Goal: Task Accomplishment & Management: Complete application form

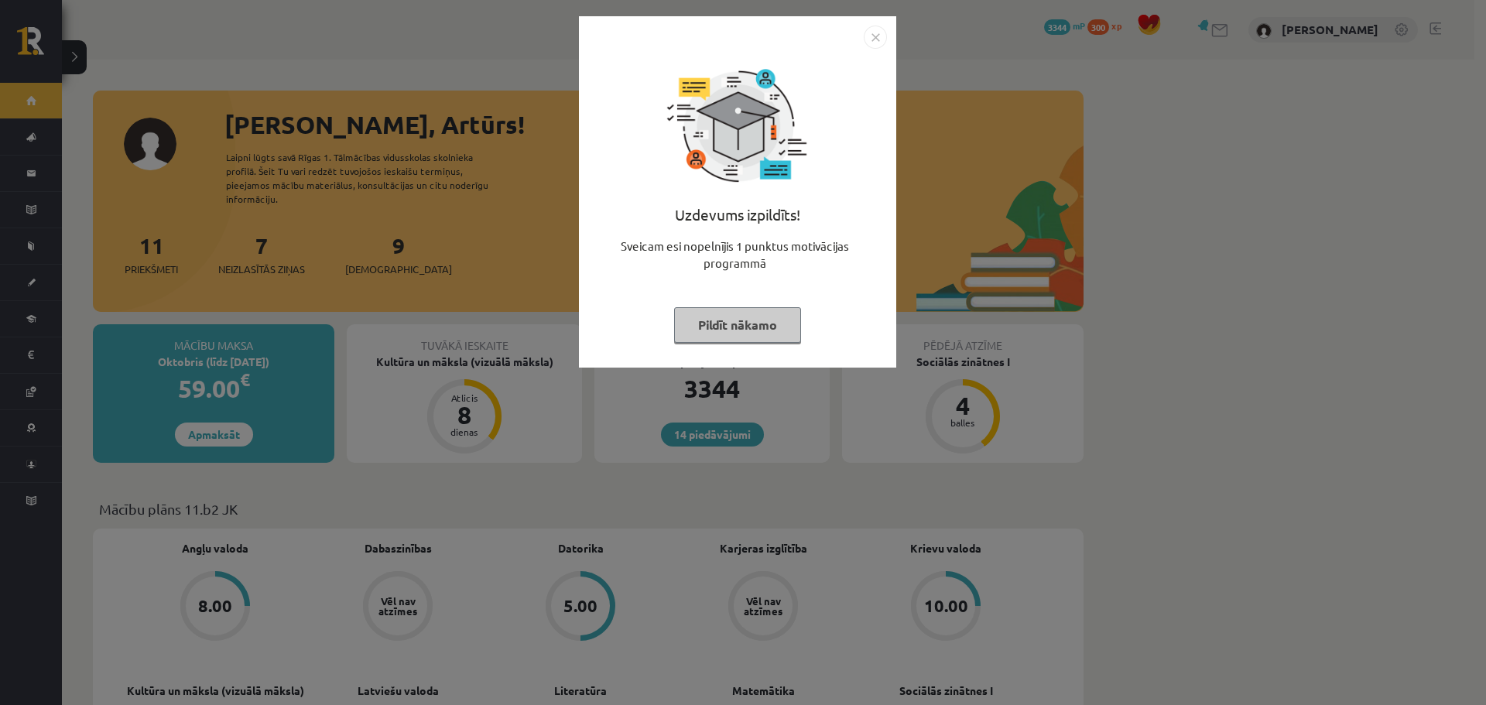
click at [745, 320] on button "Pildīt nākamo" at bounding box center [737, 325] width 127 height 36
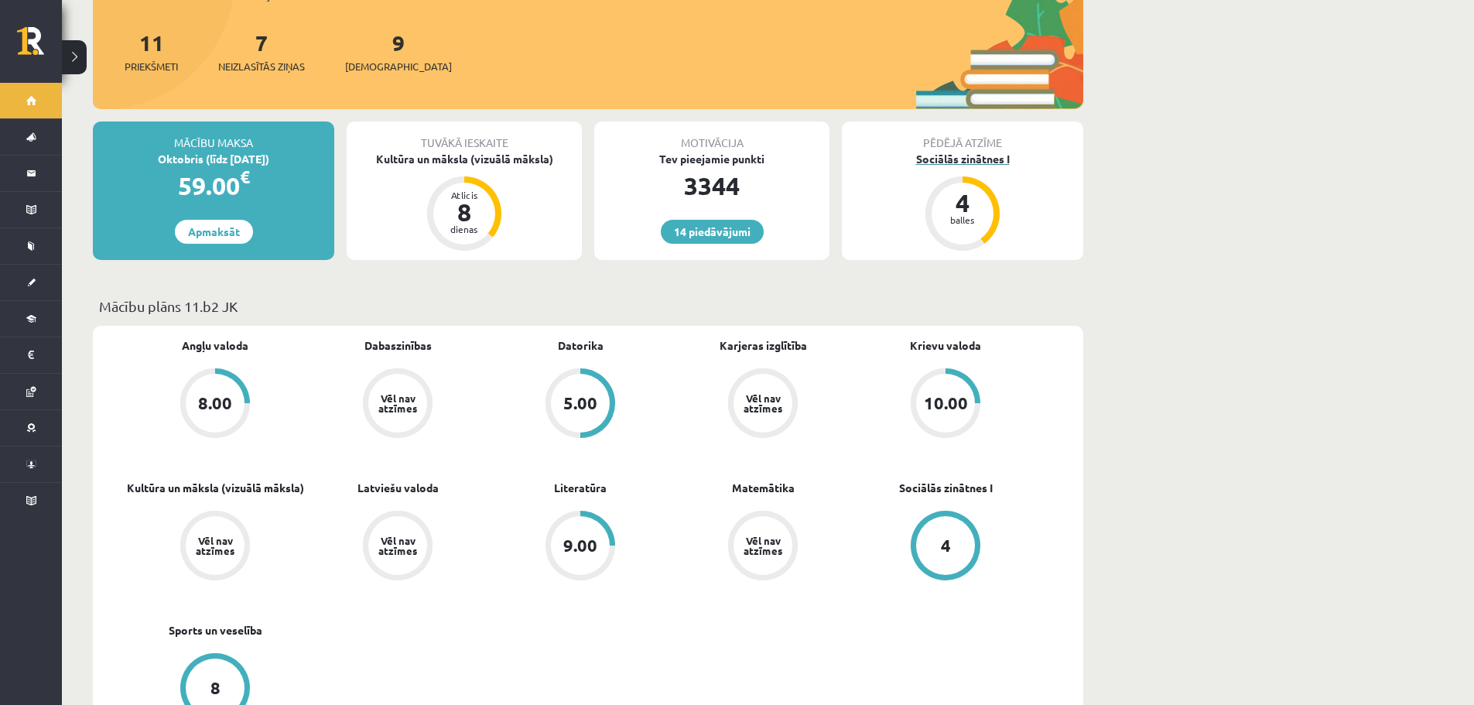
scroll to position [232, 0]
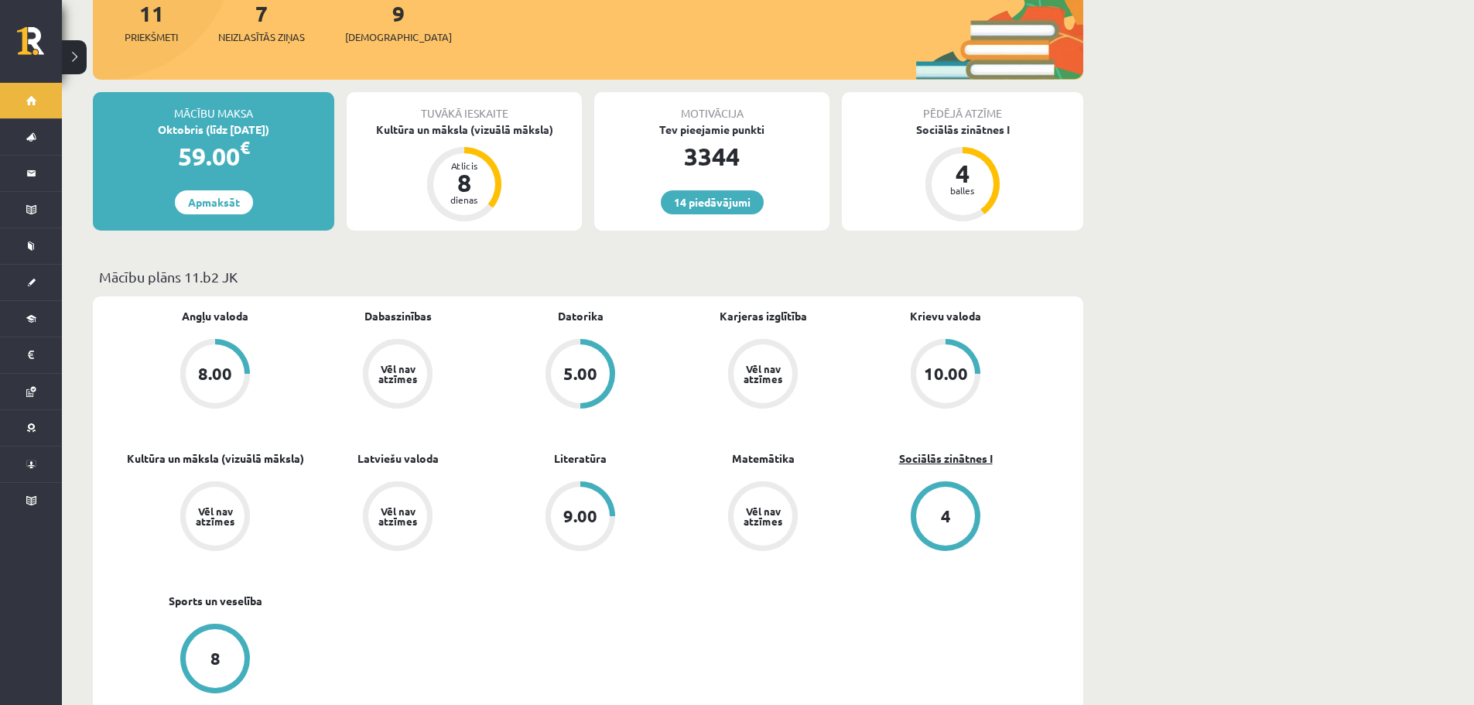
click at [965, 450] on link "Sociālās zinātnes I" at bounding box center [946, 458] width 94 height 16
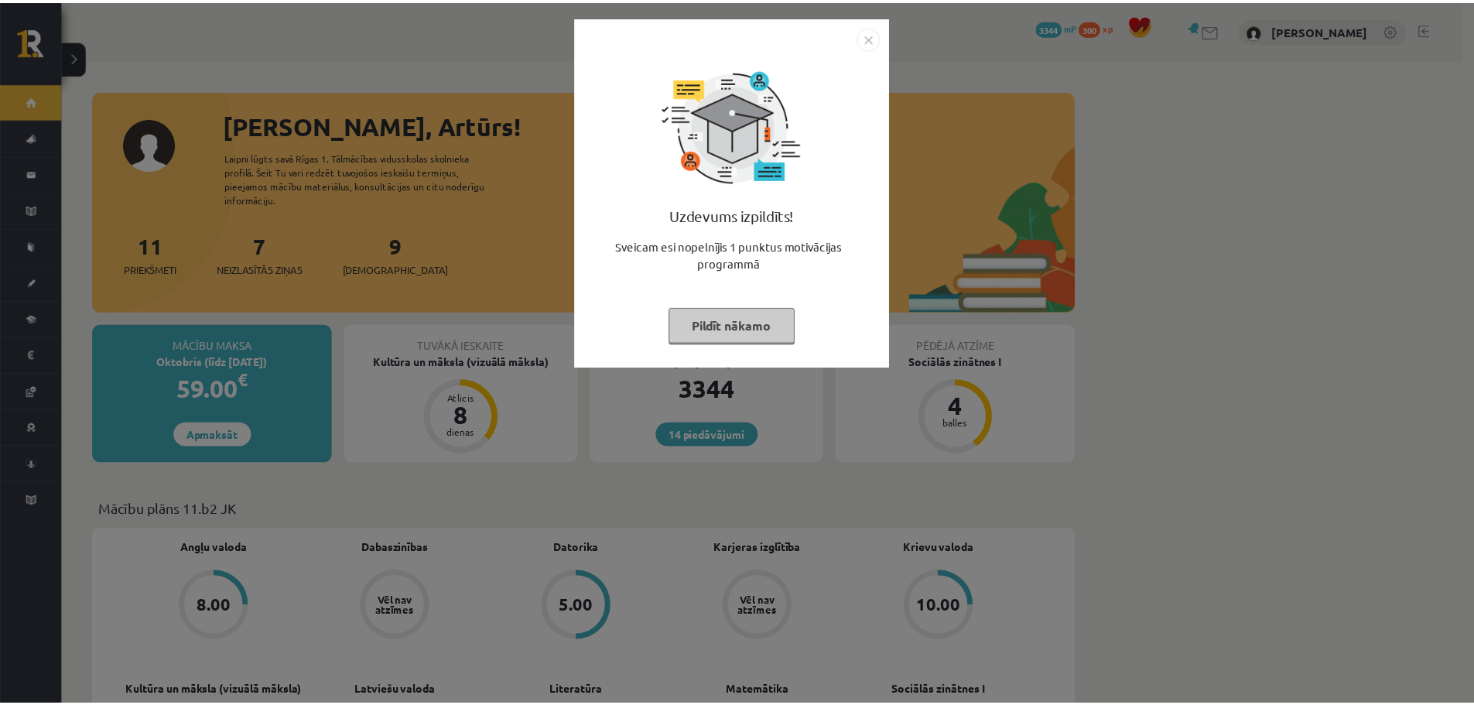
scroll to position [232, 0]
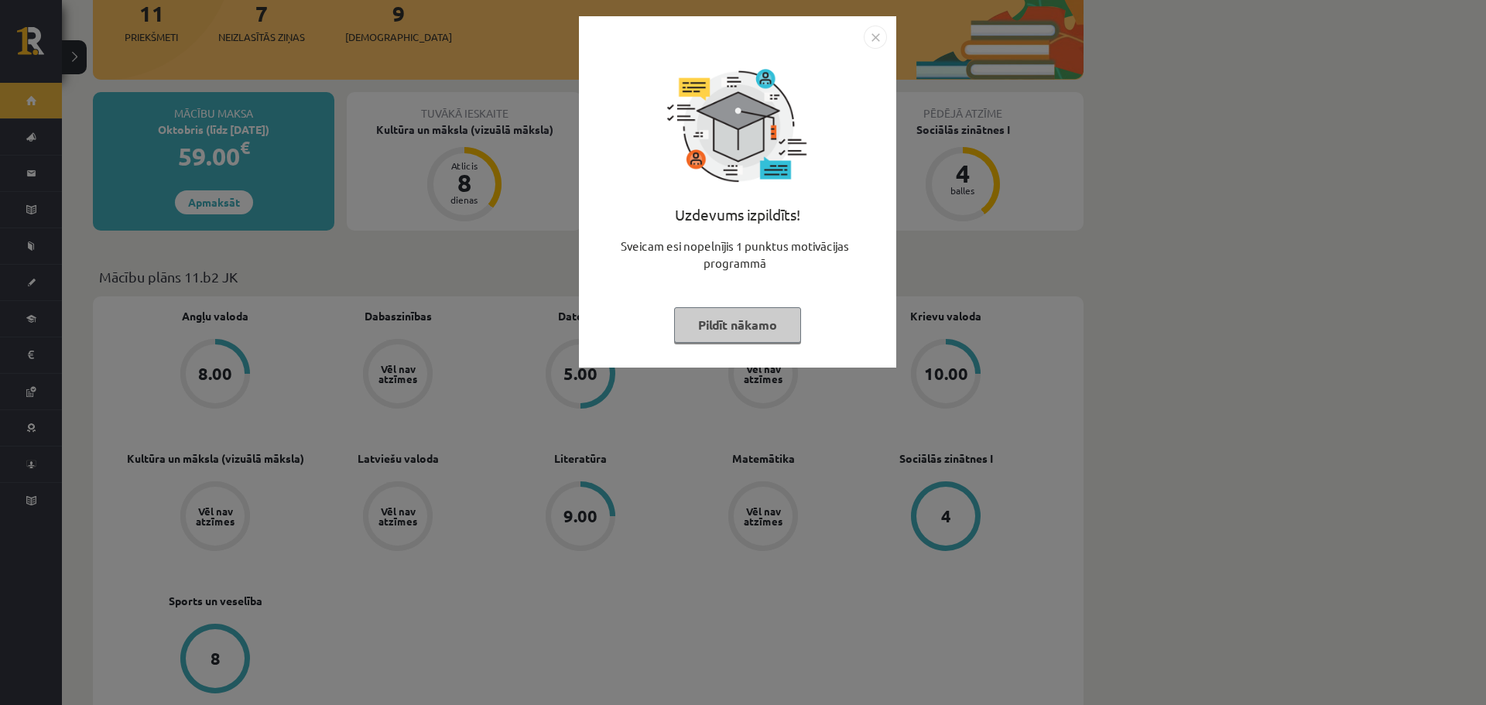
click at [884, 43] on img "Close" at bounding box center [874, 37] width 23 height 23
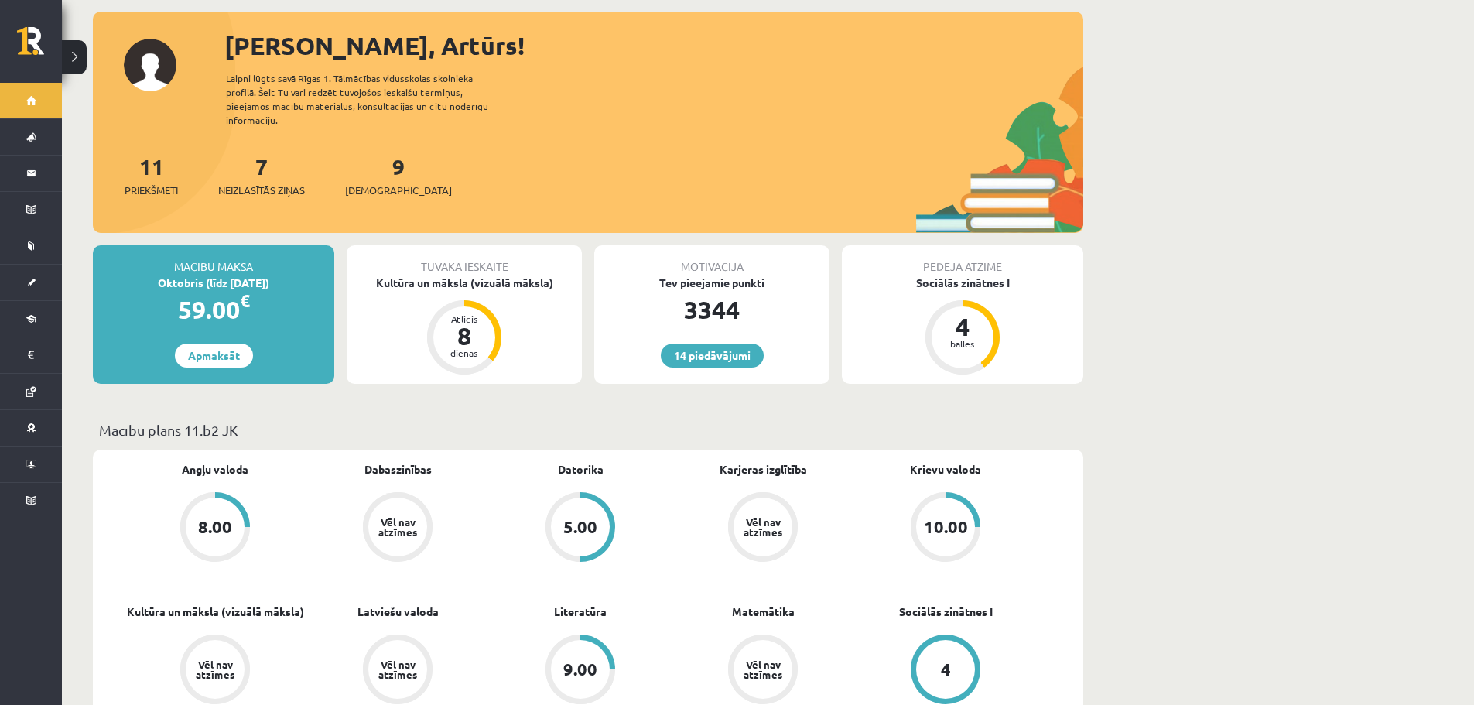
scroll to position [77, 0]
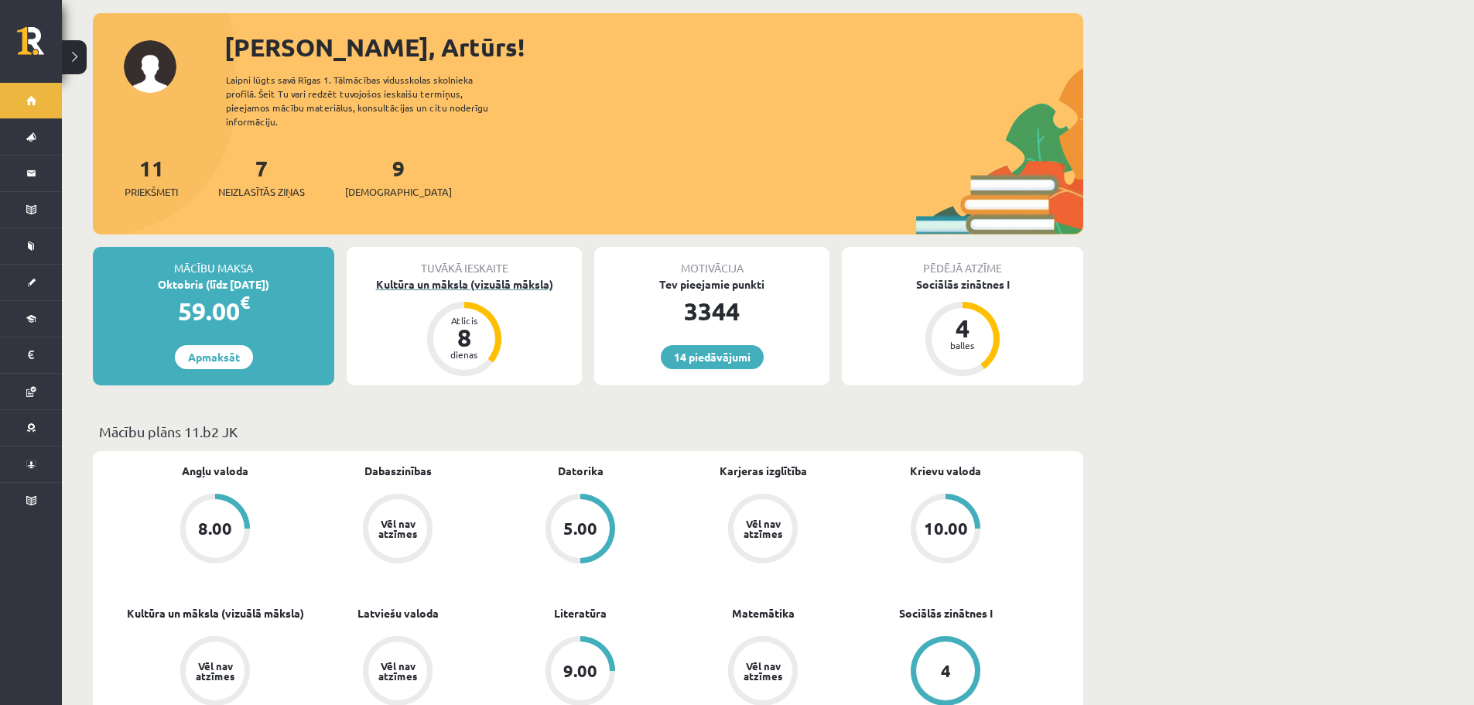
click at [411, 276] on div "Kultūra un māksla (vizuālā māksla)" at bounding box center [464, 284] width 235 height 16
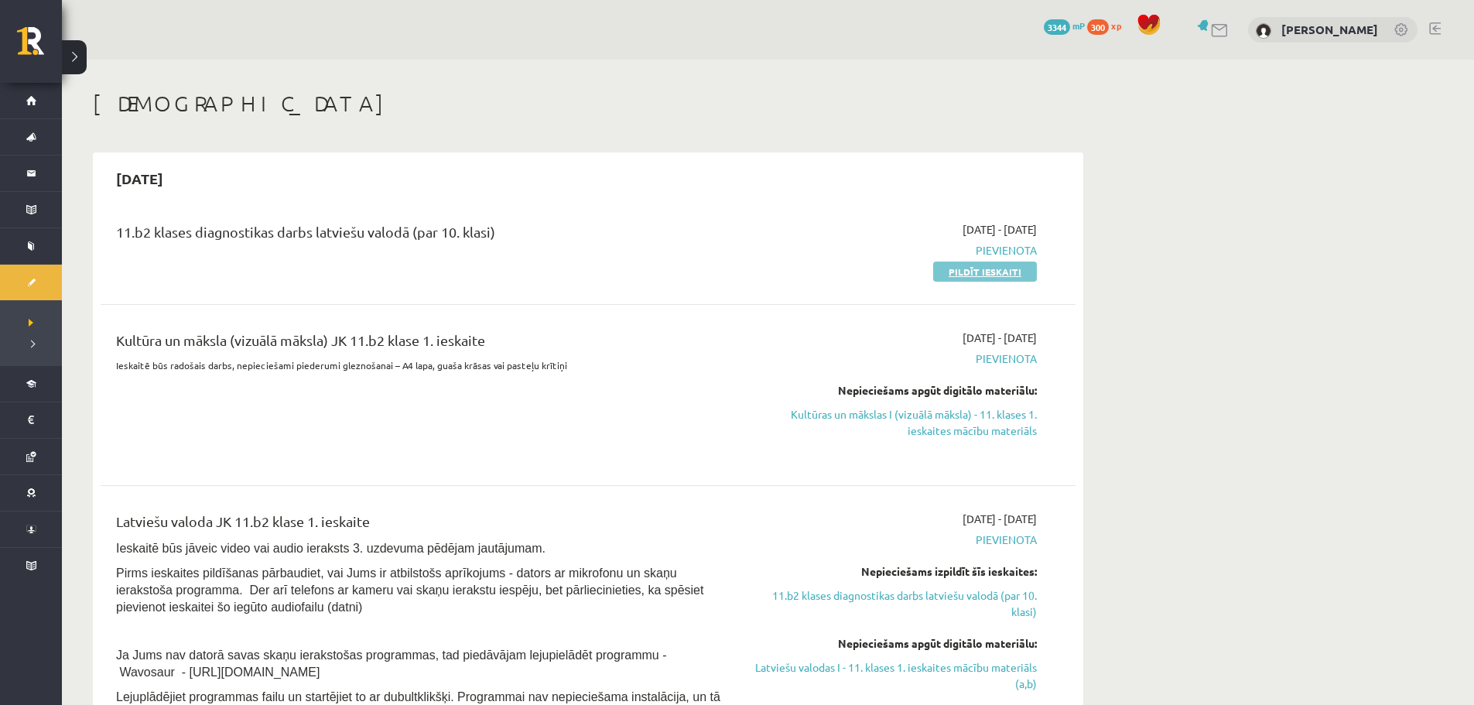
click at [949, 270] on link "Pildīt ieskaiti" at bounding box center [985, 272] width 104 height 20
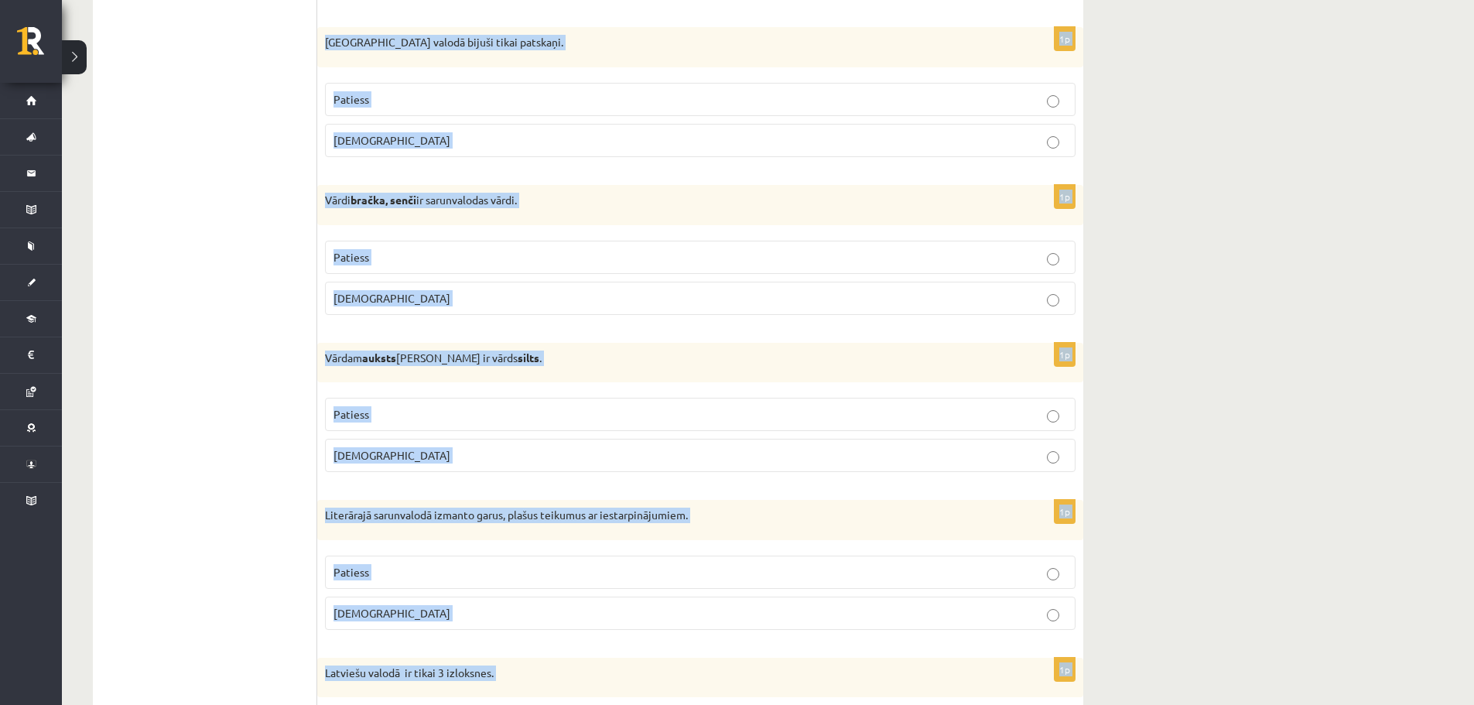
scroll to position [4419, 0]
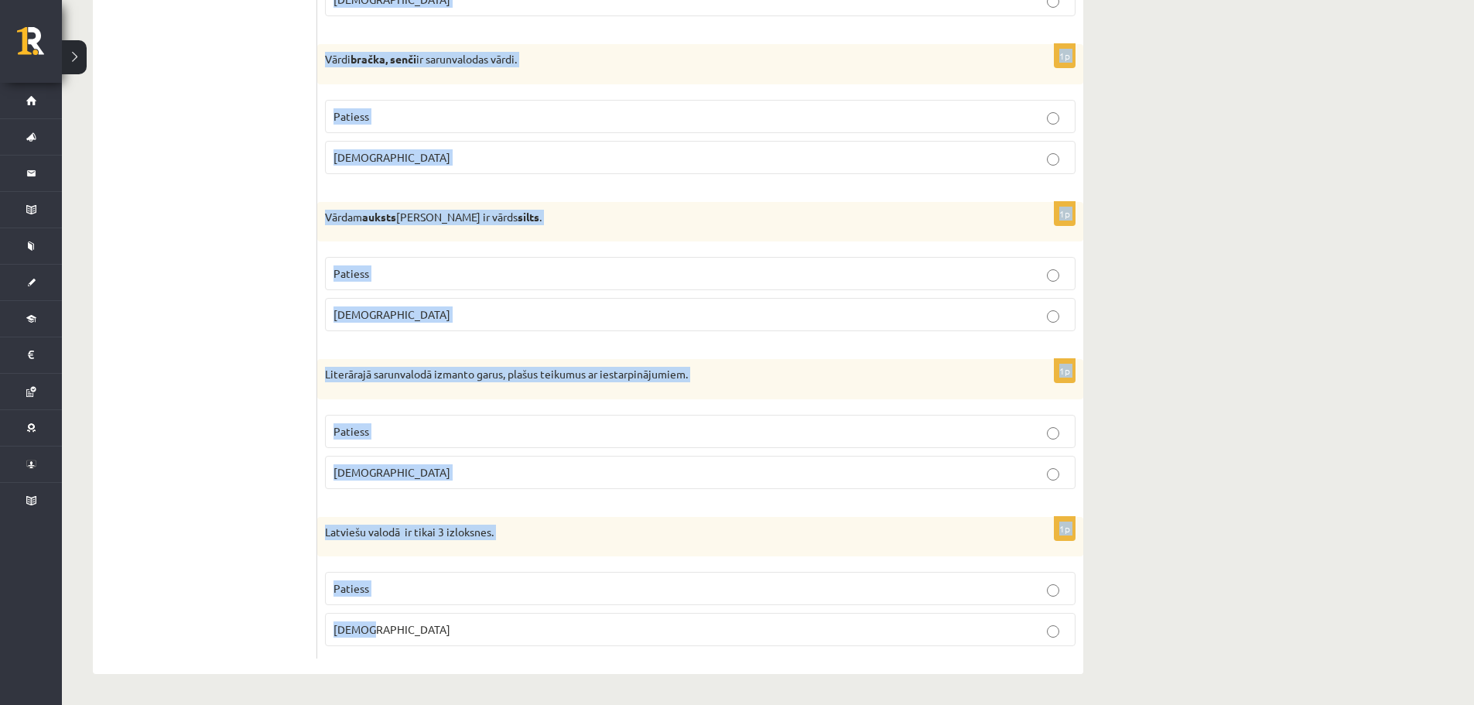
drag, startPoint x: 331, startPoint y: 286, endPoint x: 424, endPoint y: 628, distance: 354.4
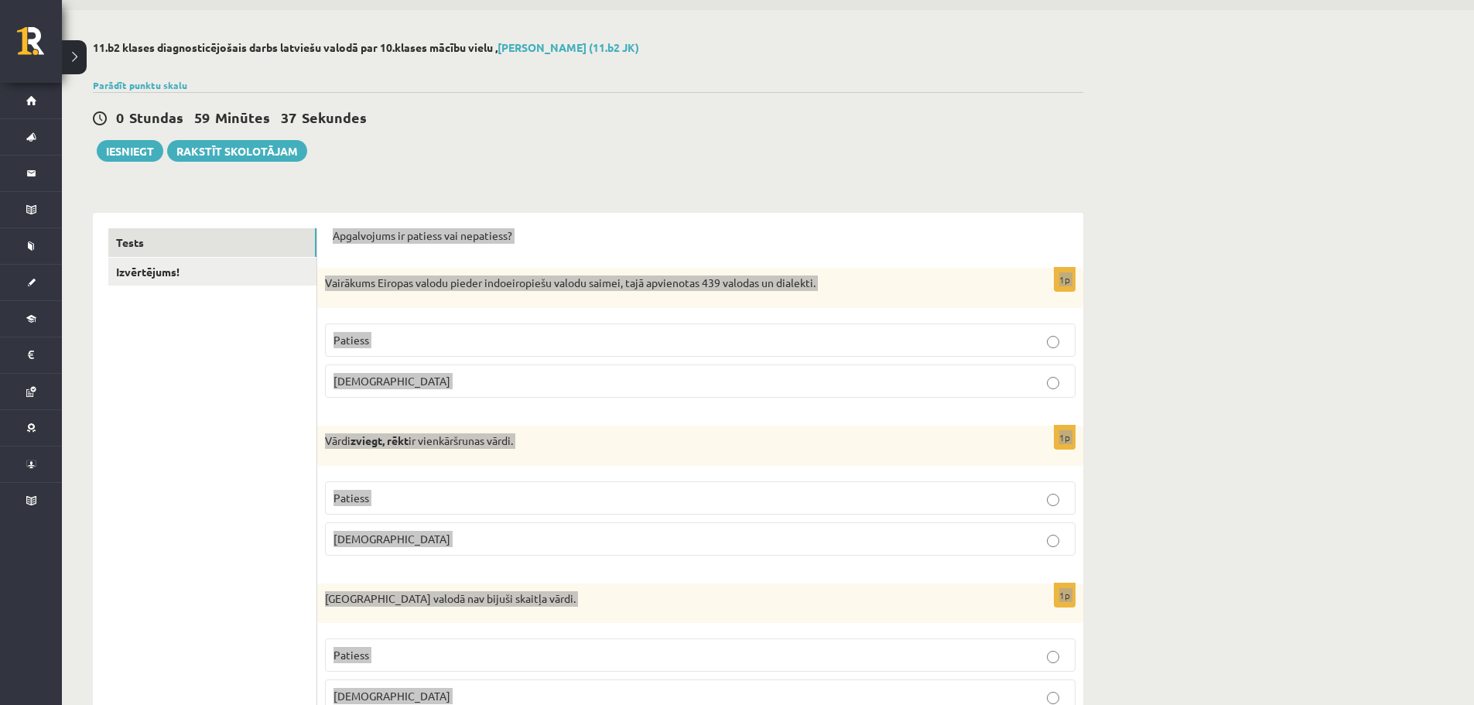
scroll to position [0, 0]
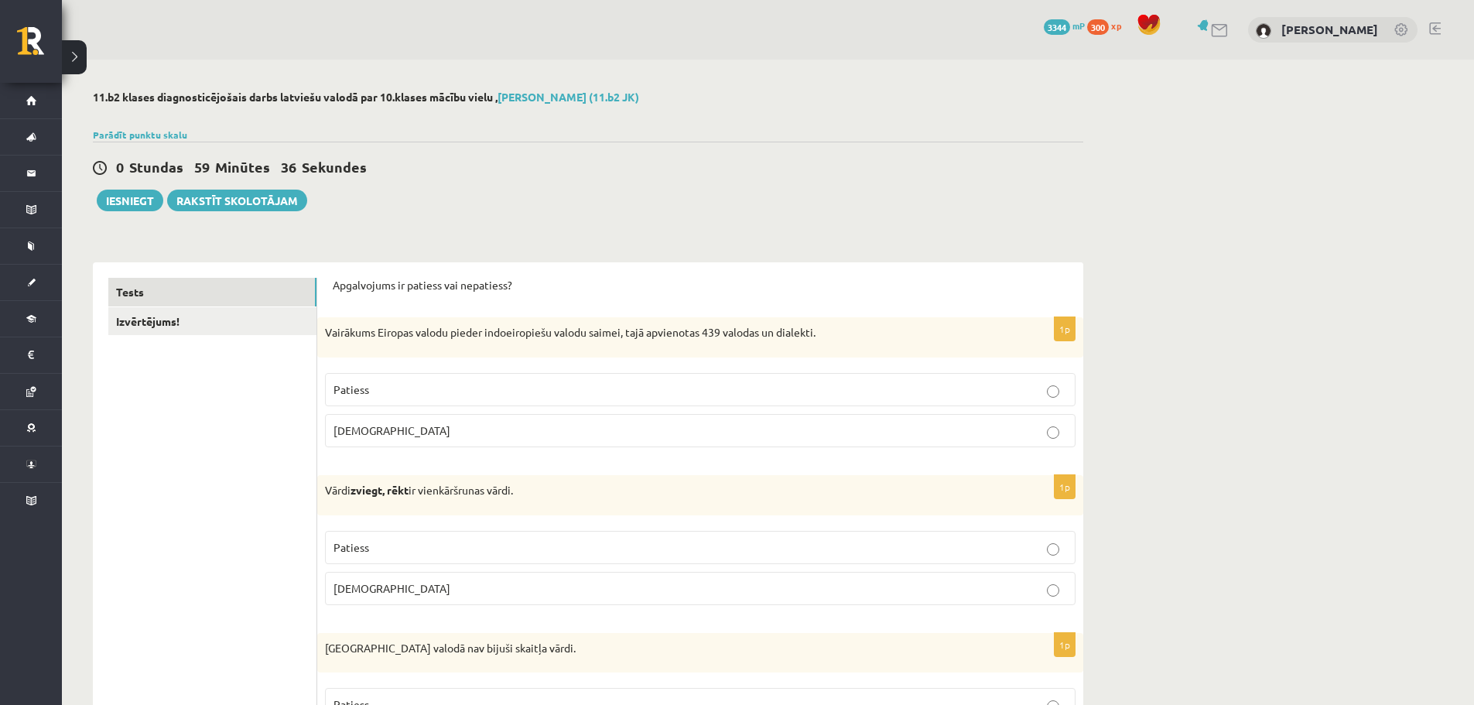
click at [221, 329] on link "Izvērtējums!" at bounding box center [212, 321] width 208 height 29
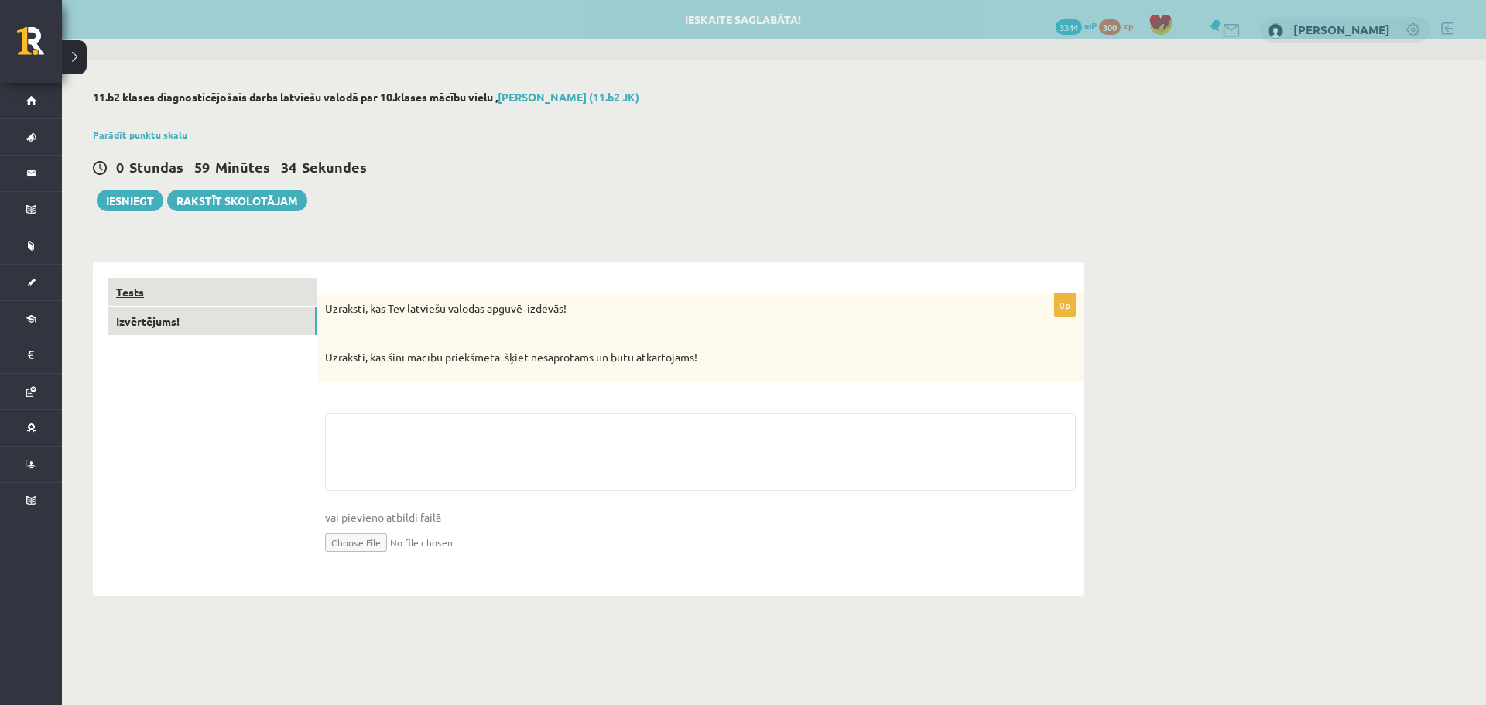
click at [212, 282] on link "Tests" at bounding box center [212, 292] width 208 height 29
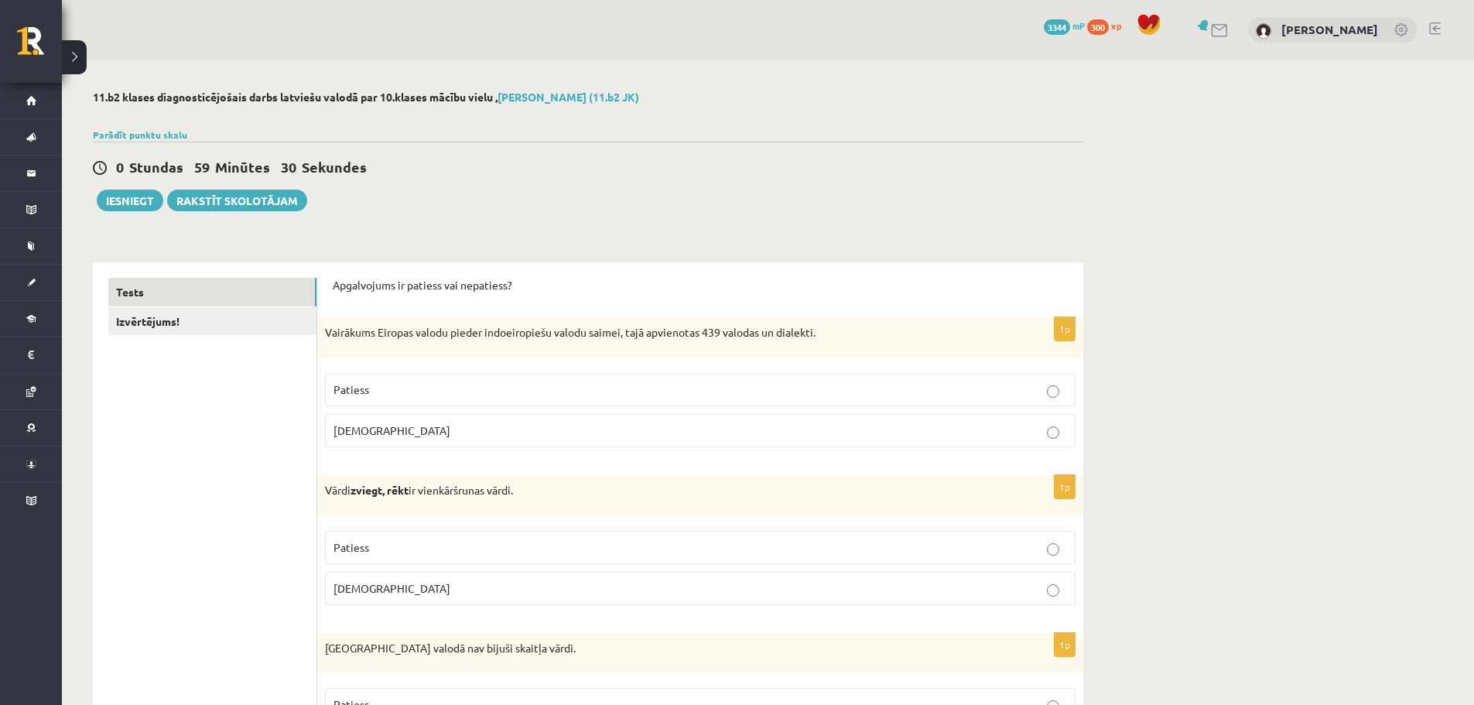
click at [493, 385] on p "Patiess" at bounding box center [700, 389] width 734 height 16
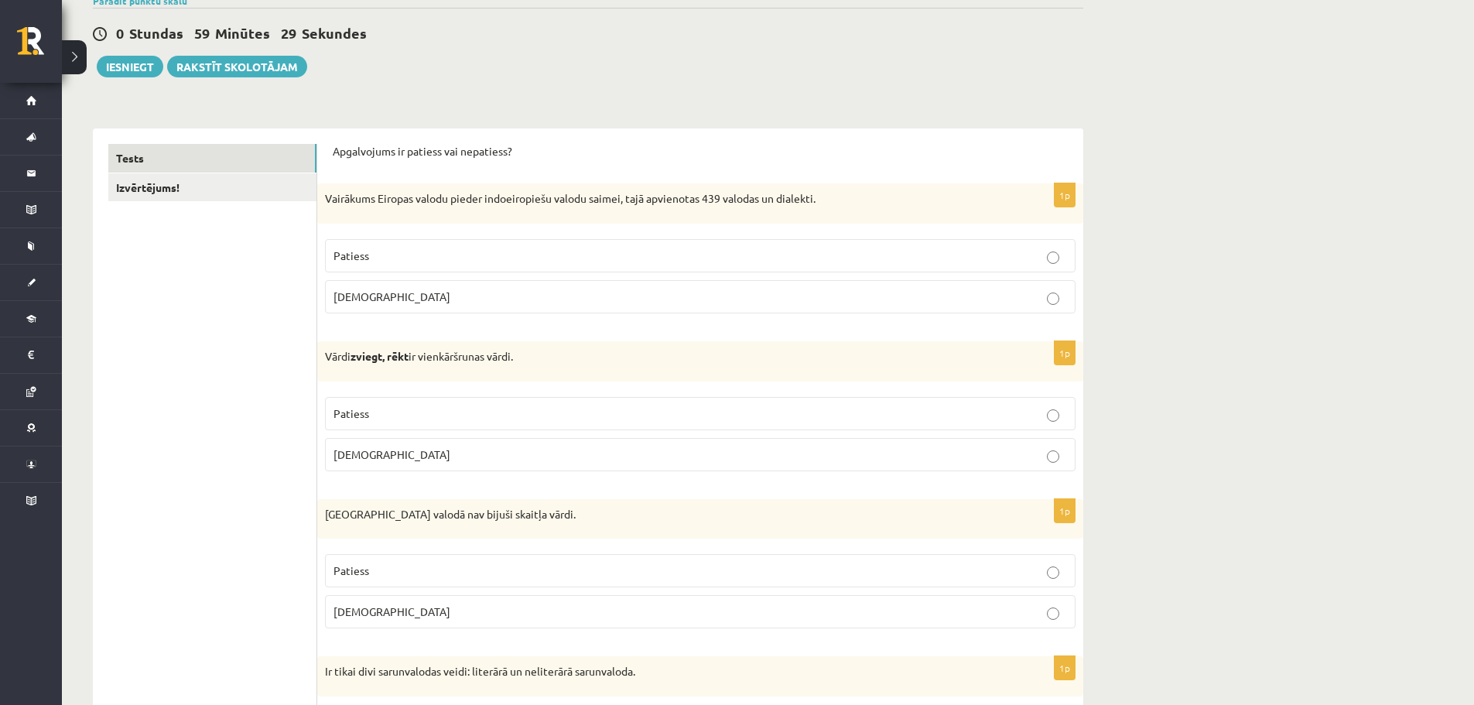
scroll to position [155, 0]
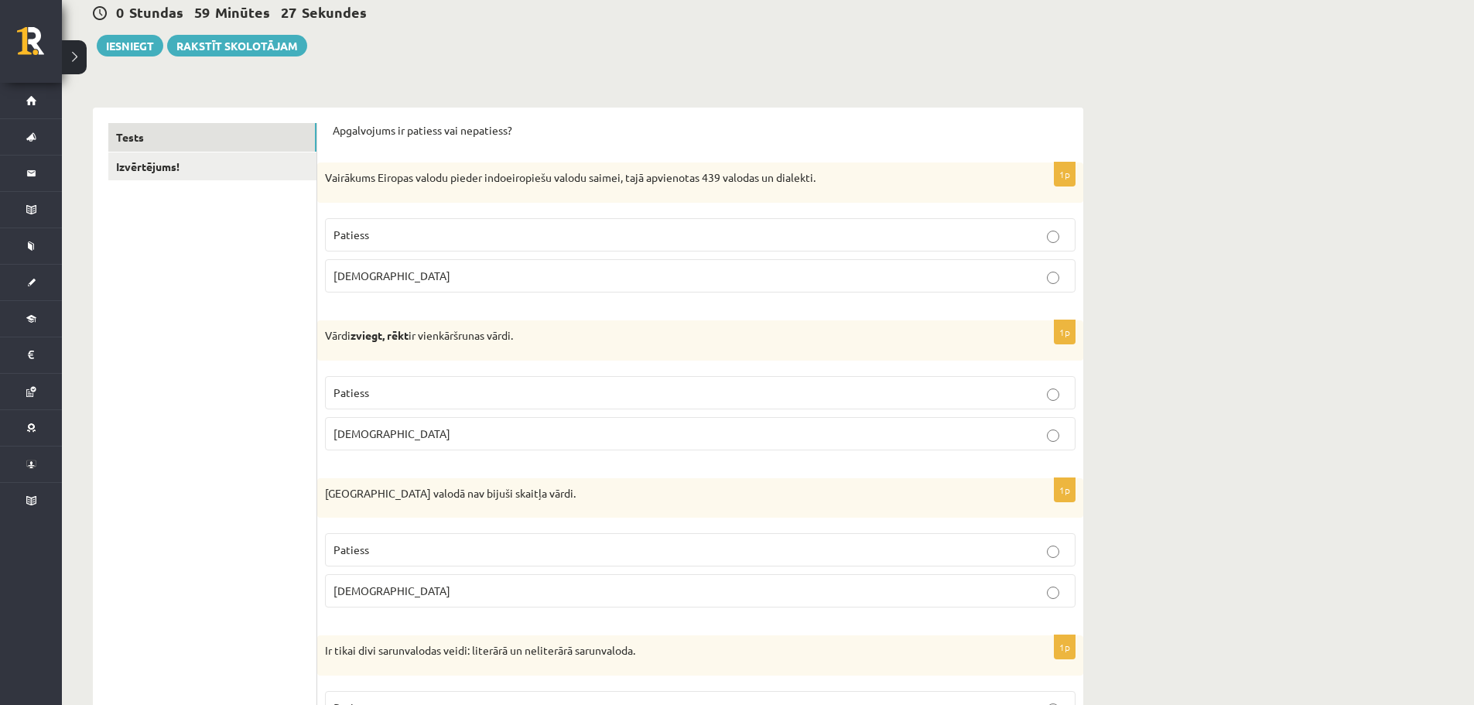
click at [454, 445] on label "Aplams" at bounding box center [700, 433] width 751 height 33
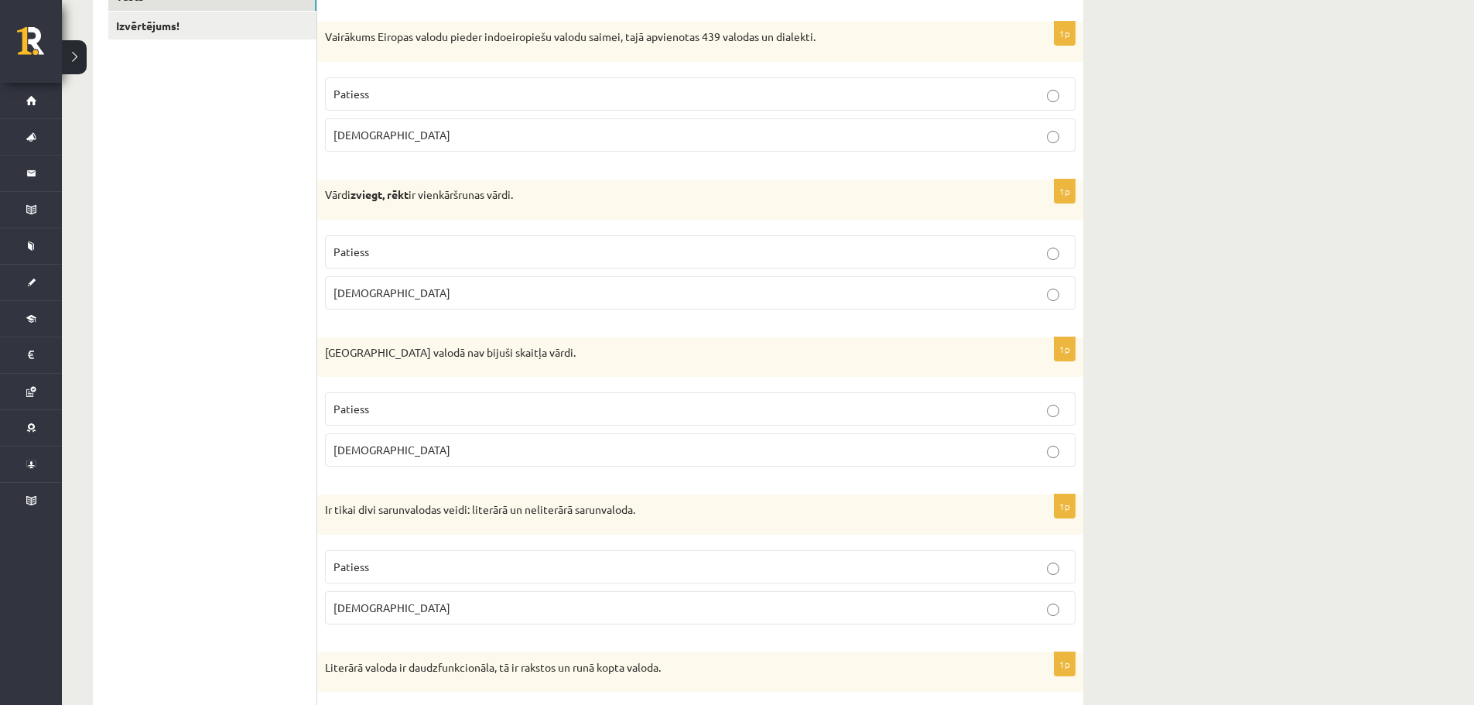
scroll to position [309, 0]
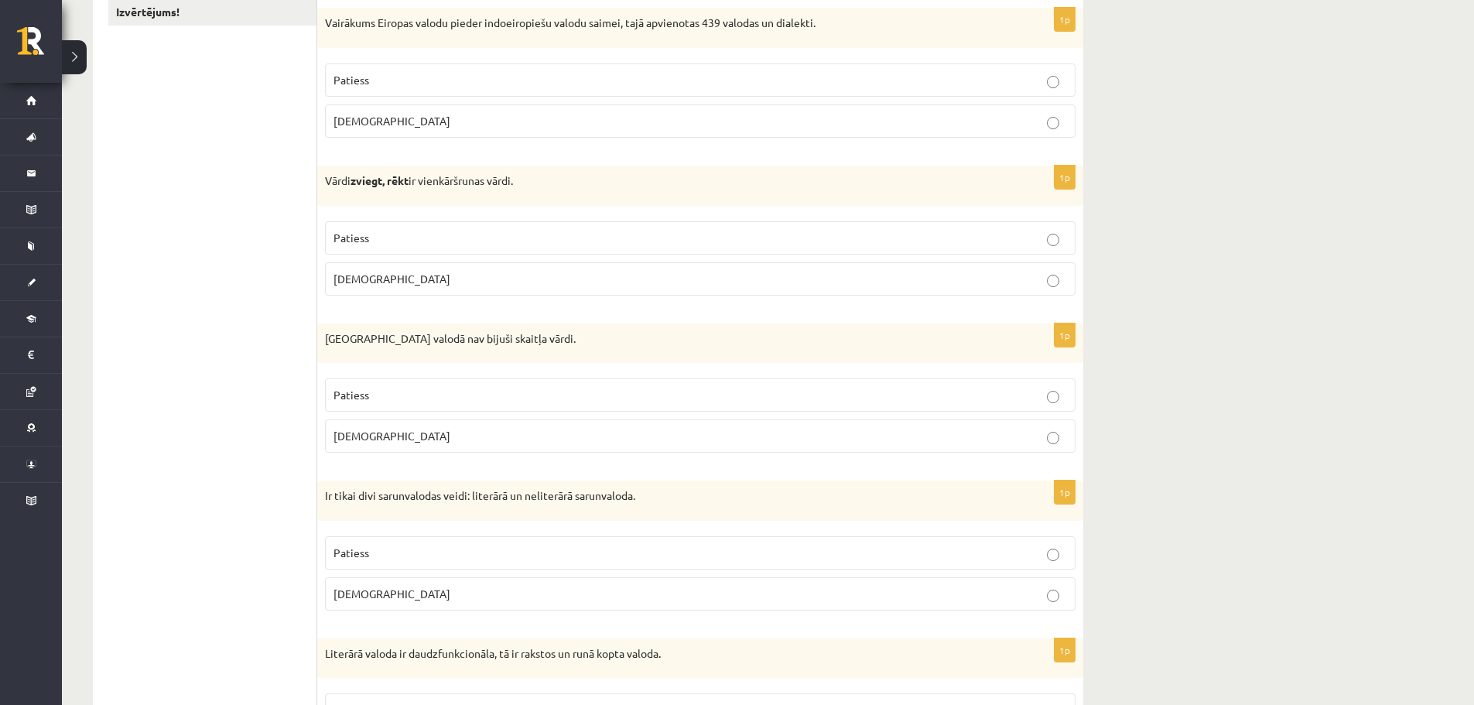
click at [344, 392] on span "Patiess" at bounding box center [351, 395] width 36 height 14
click at [350, 595] on span "Aplams" at bounding box center [391, 593] width 117 height 14
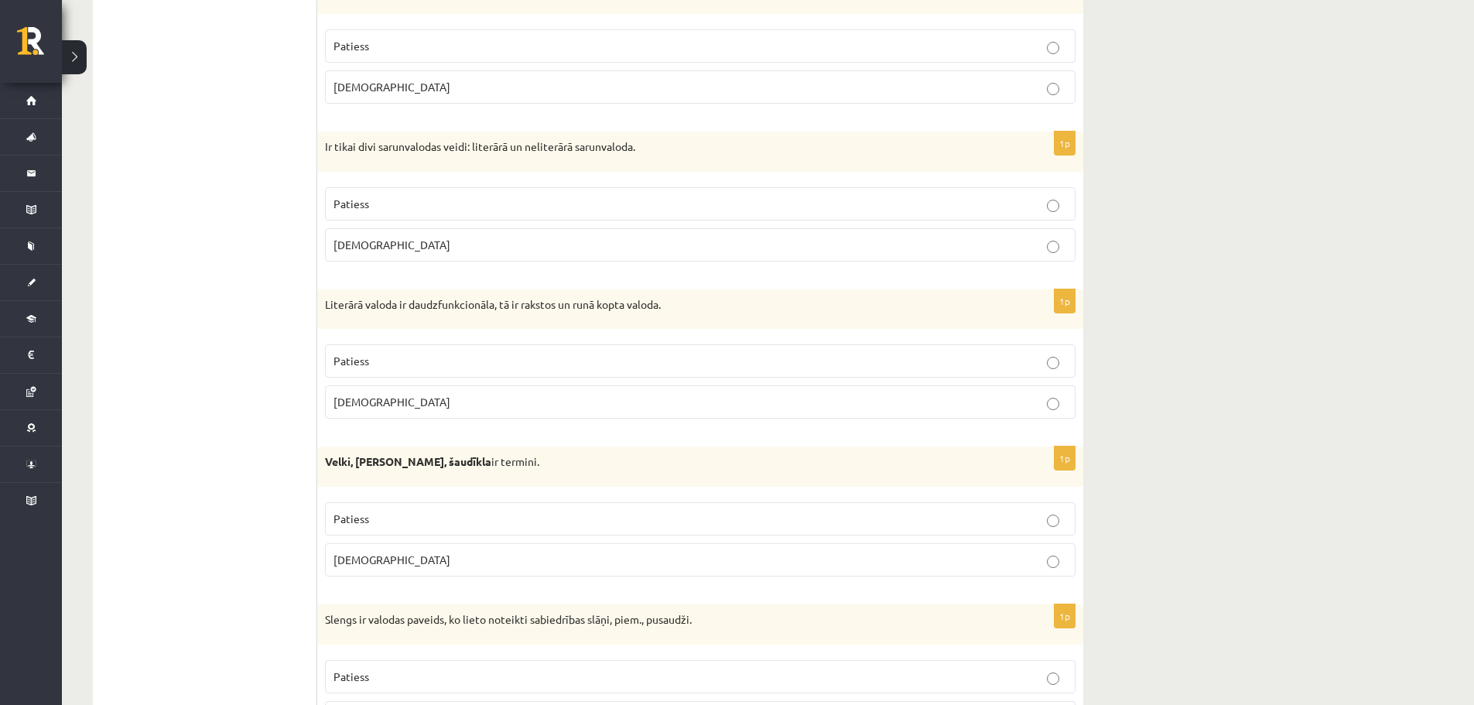
scroll to position [696, 0]
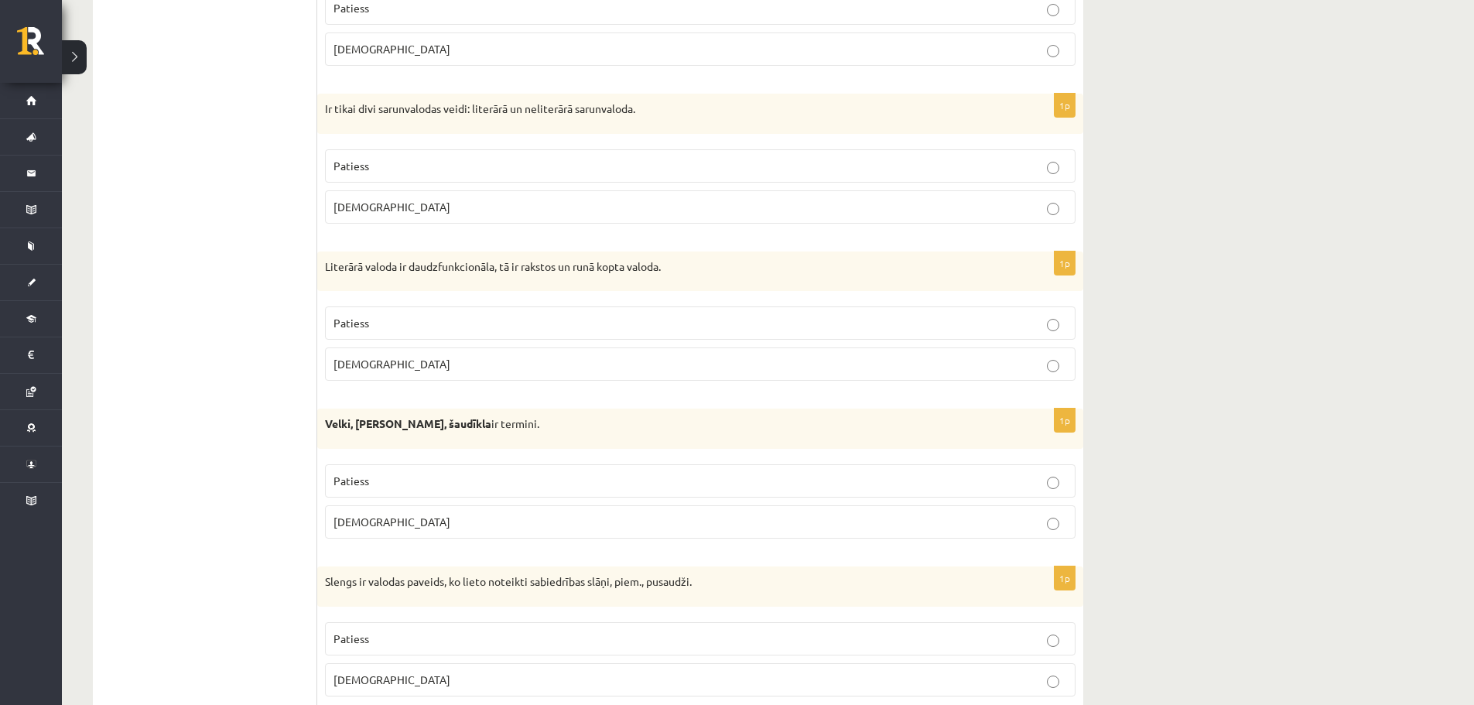
click at [1046, 523] on p "Aplams" at bounding box center [700, 522] width 734 height 16
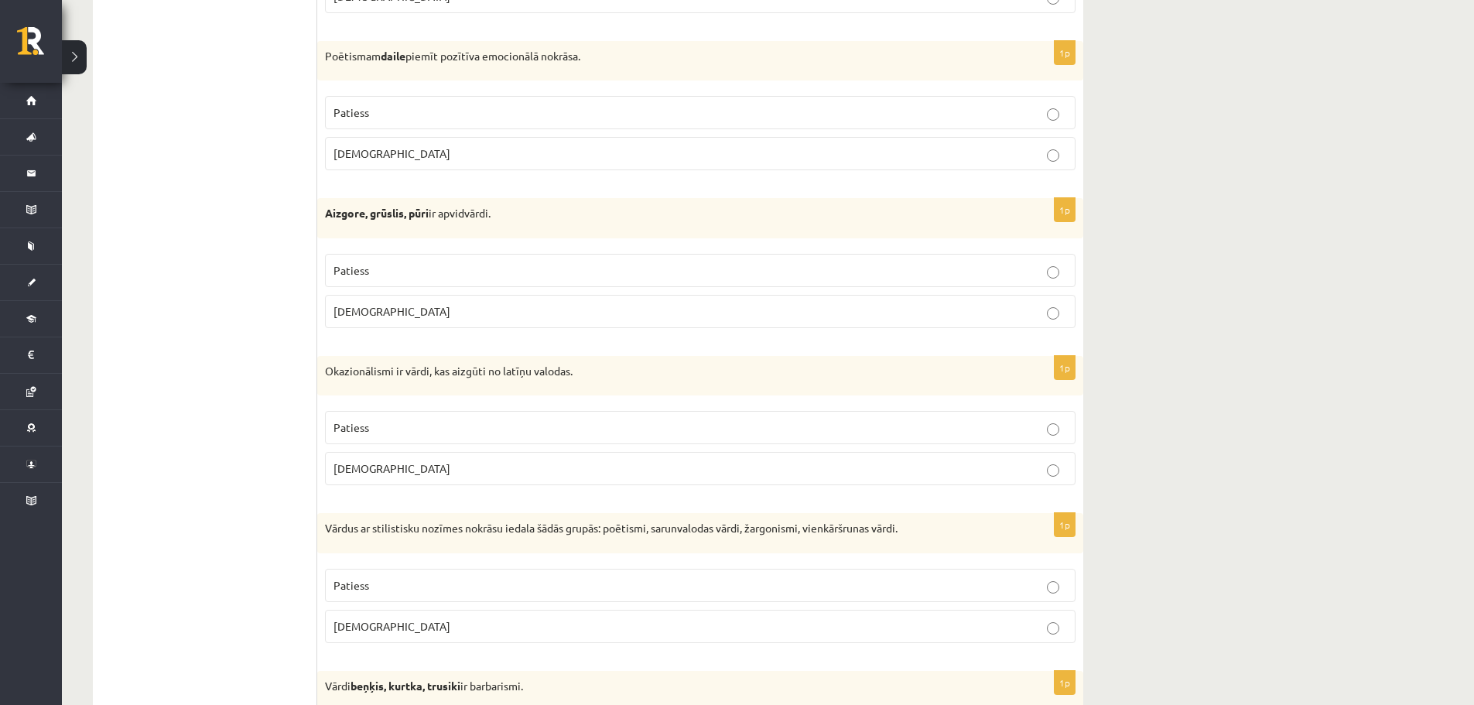
scroll to position [1393, 0]
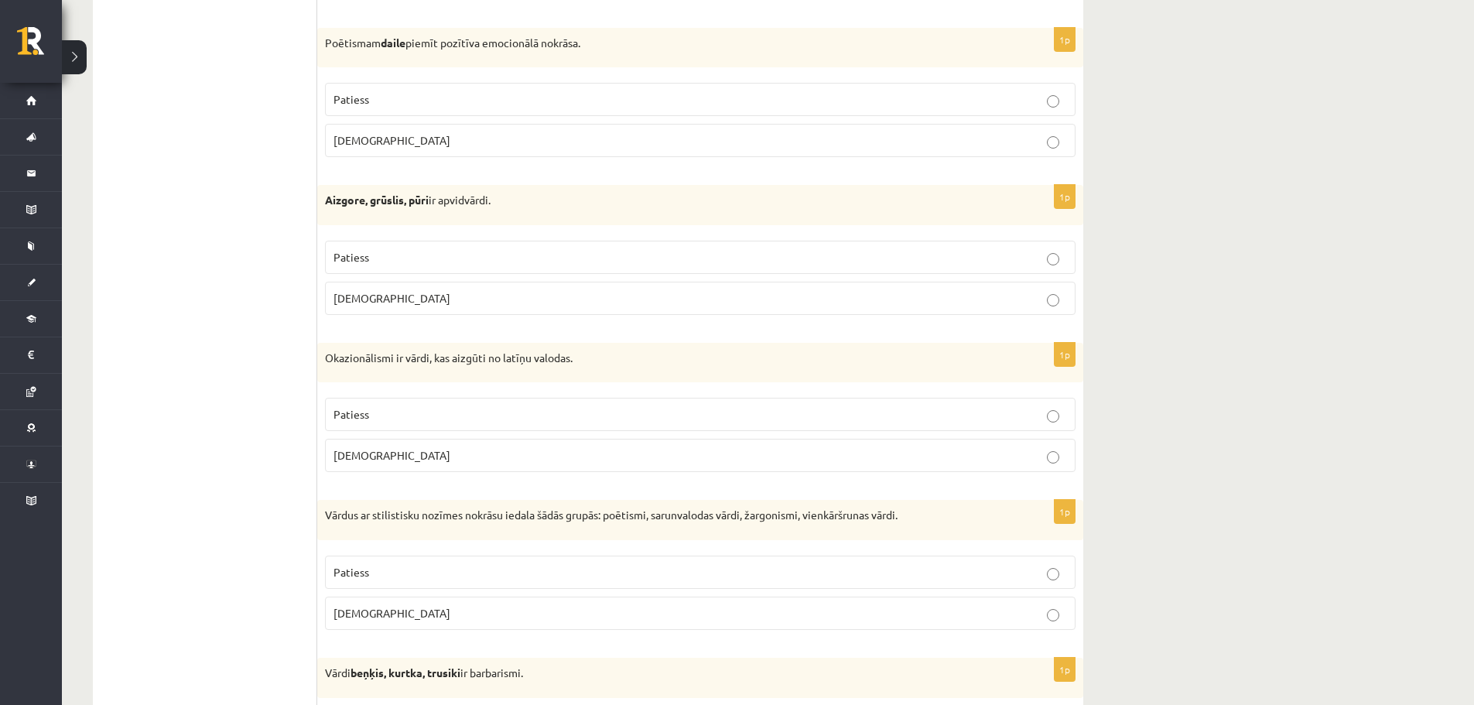
click at [1055, 466] on label "Aplams" at bounding box center [700, 455] width 751 height 33
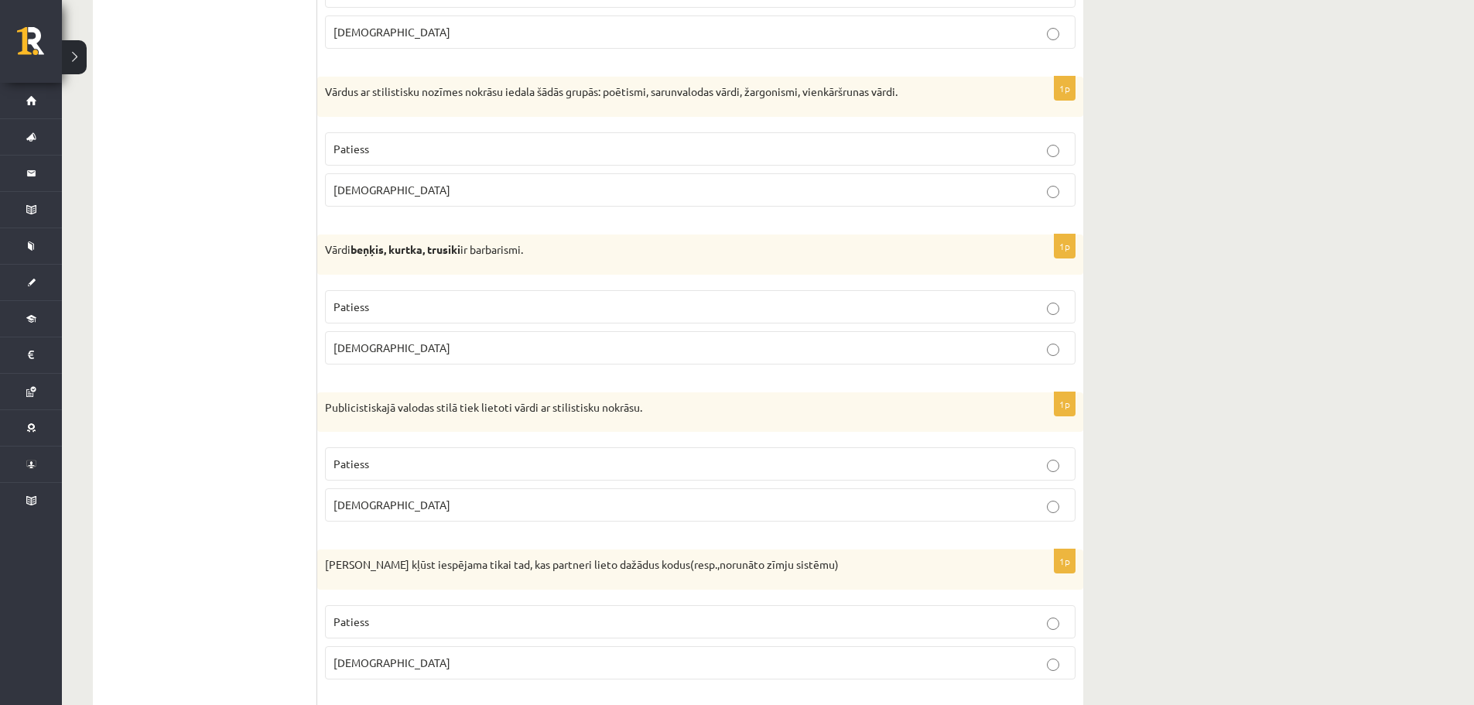
scroll to position [1857, 0]
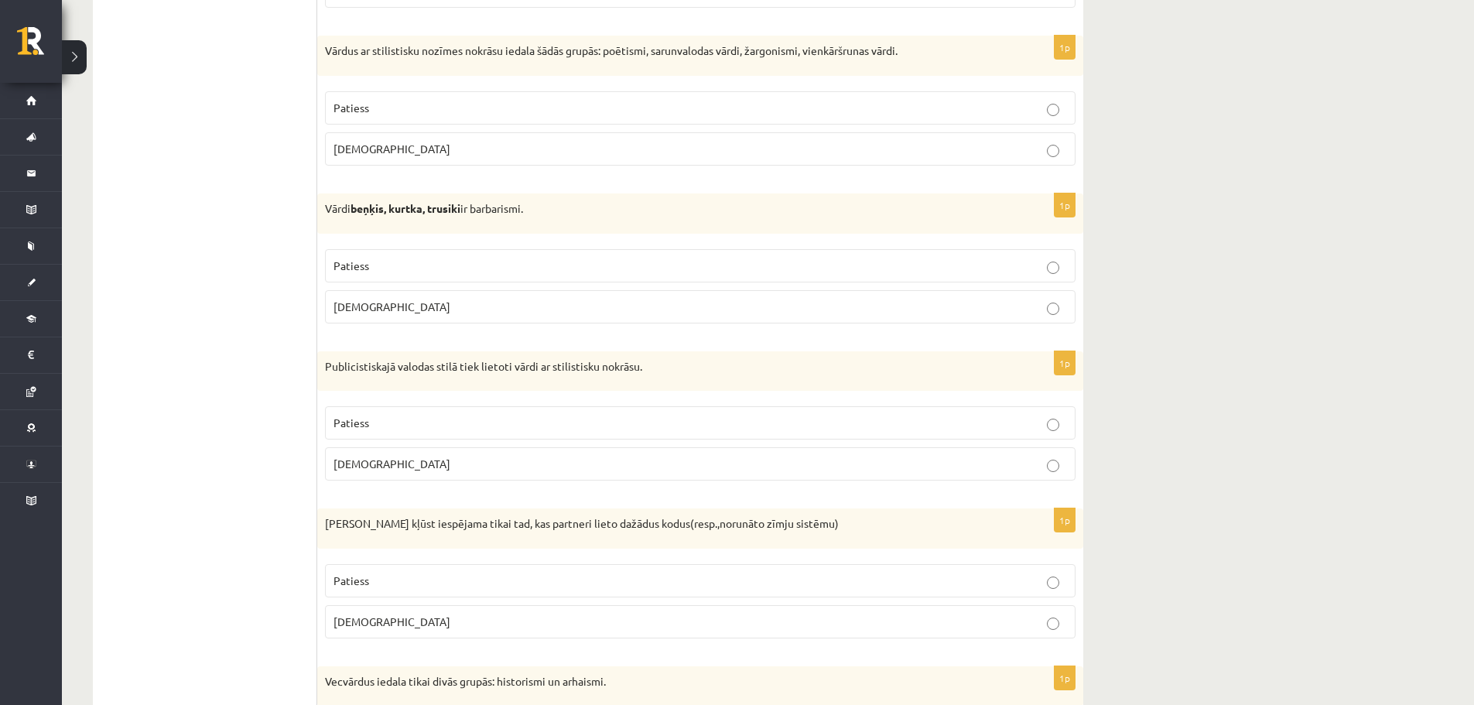
click at [1052, 419] on p "Patiess" at bounding box center [700, 423] width 734 height 16
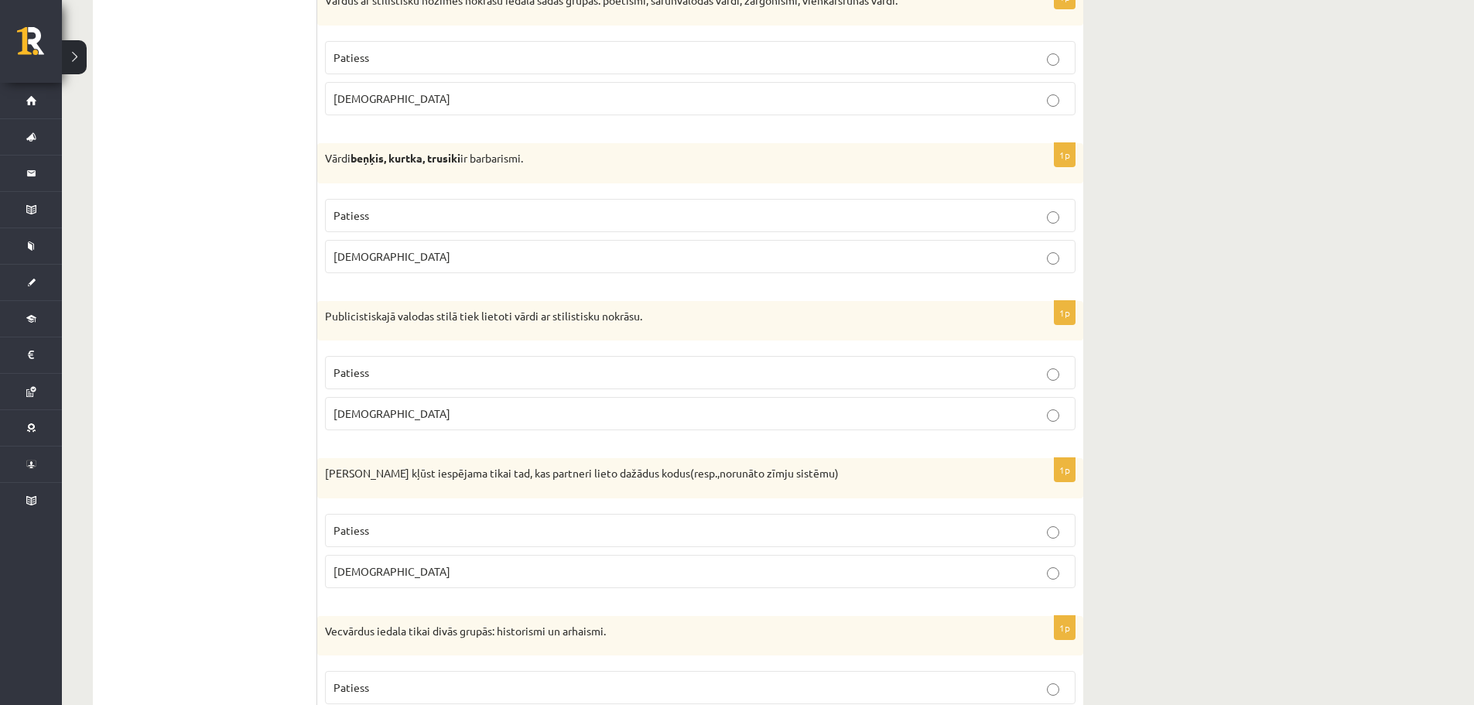
scroll to position [1934, 0]
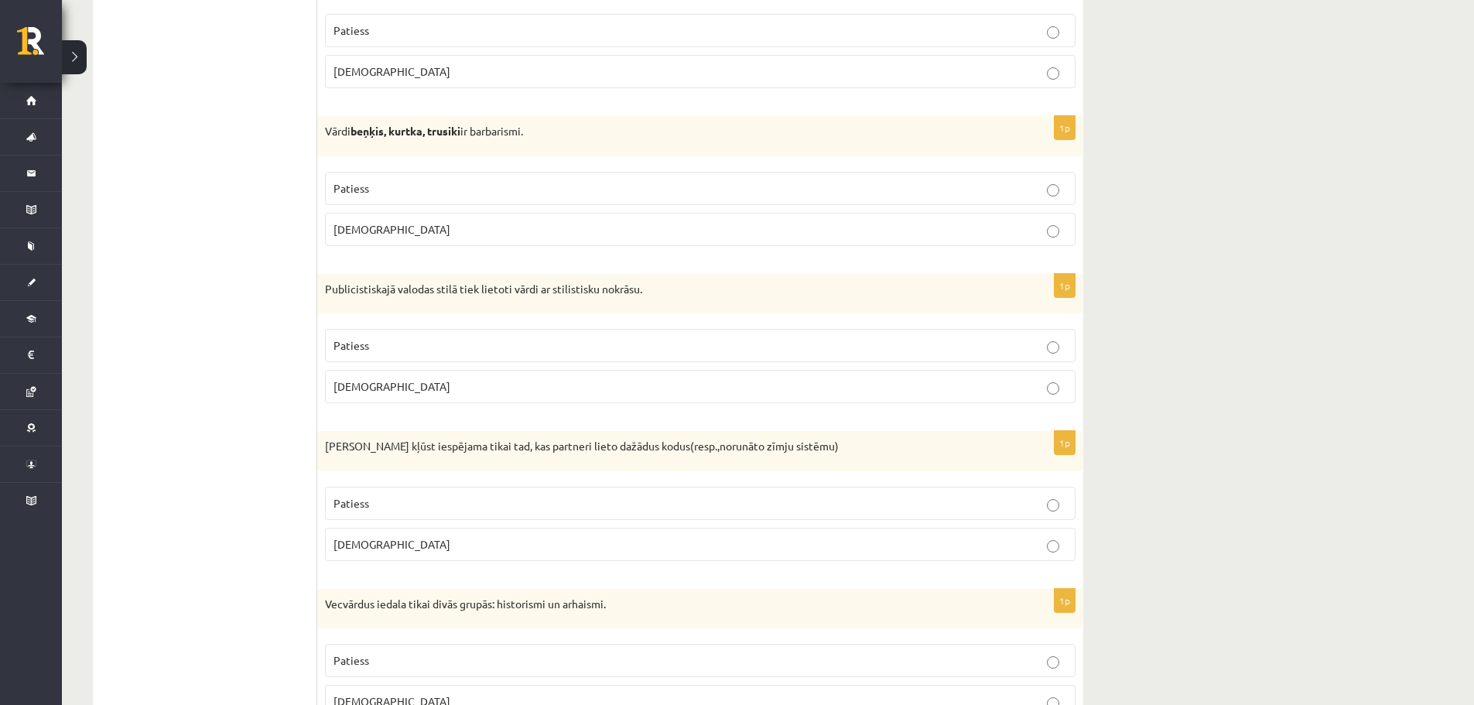
click at [1046, 544] on p "Aplams" at bounding box center [700, 544] width 734 height 16
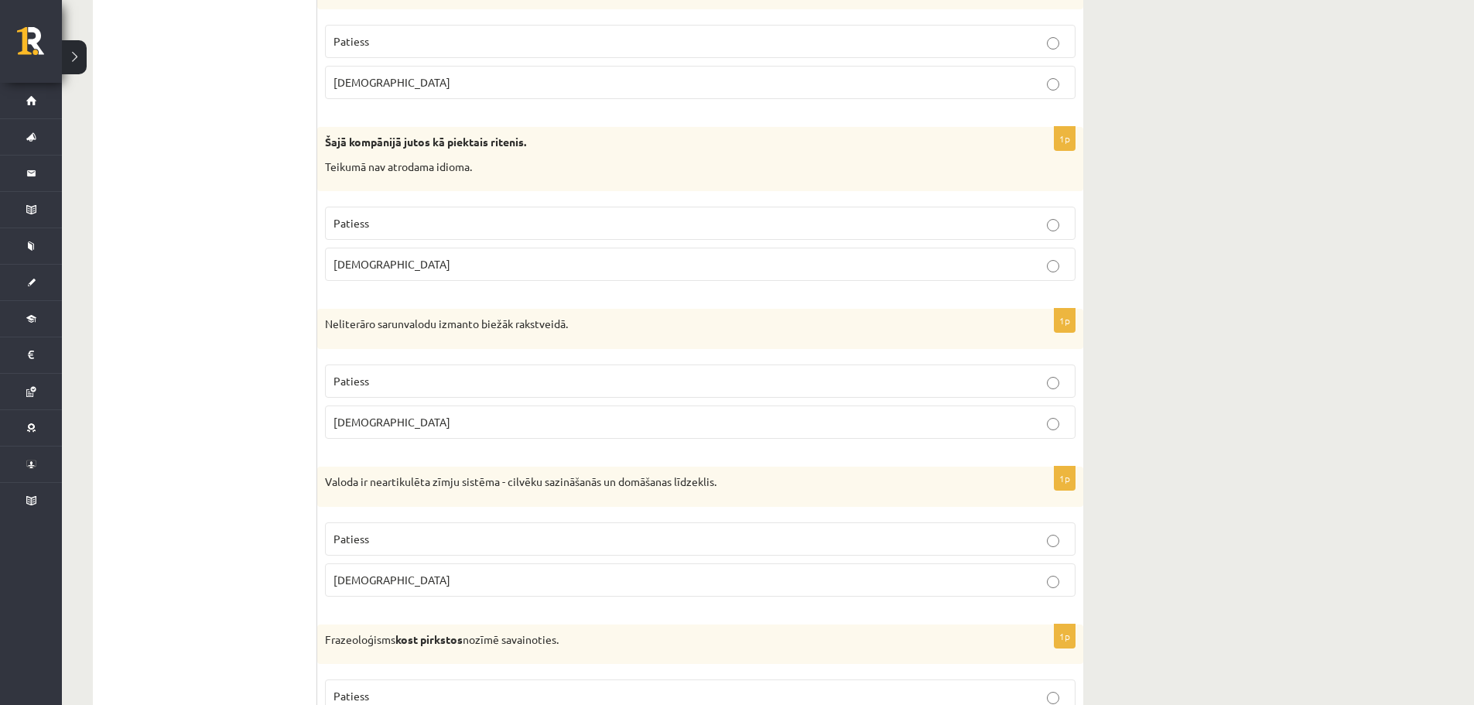
scroll to position [2631, 0]
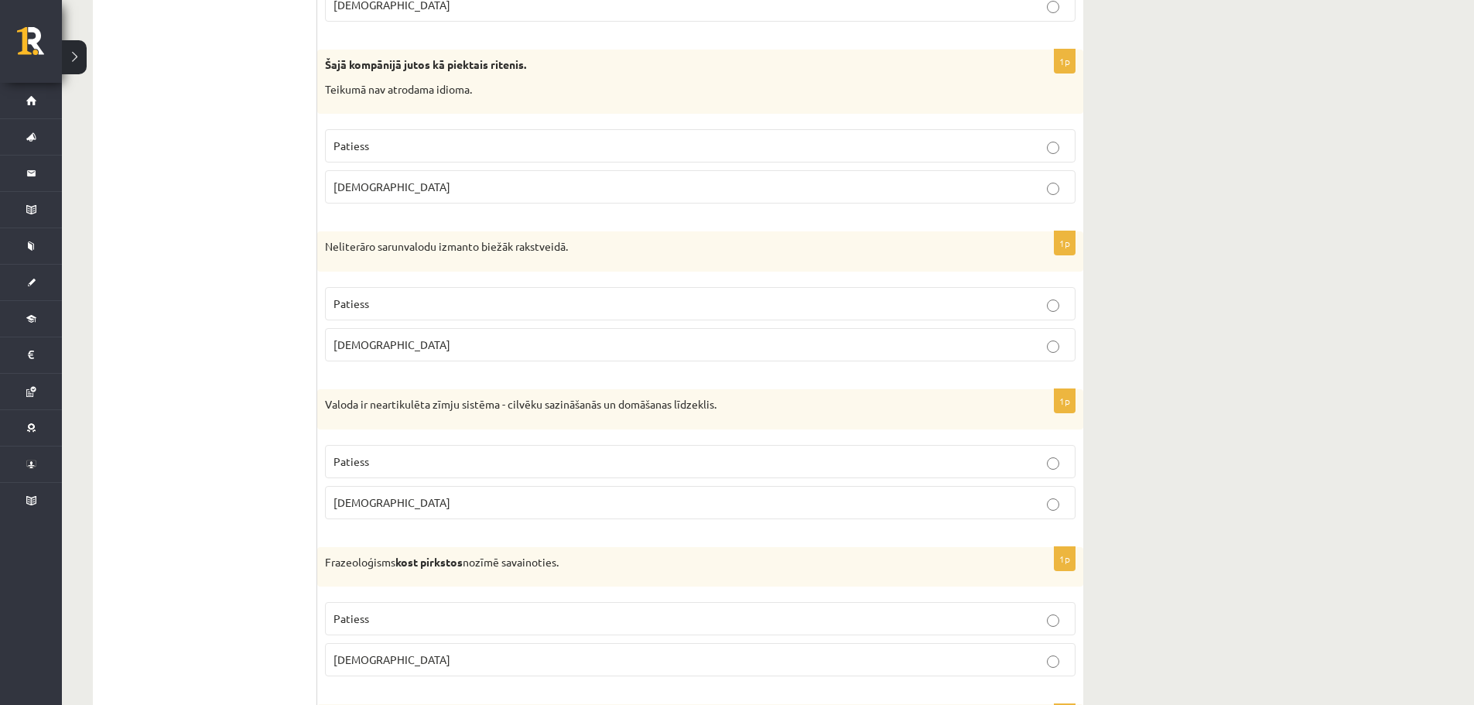
click at [1038, 508] on p "Aplams" at bounding box center [700, 502] width 734 height 16
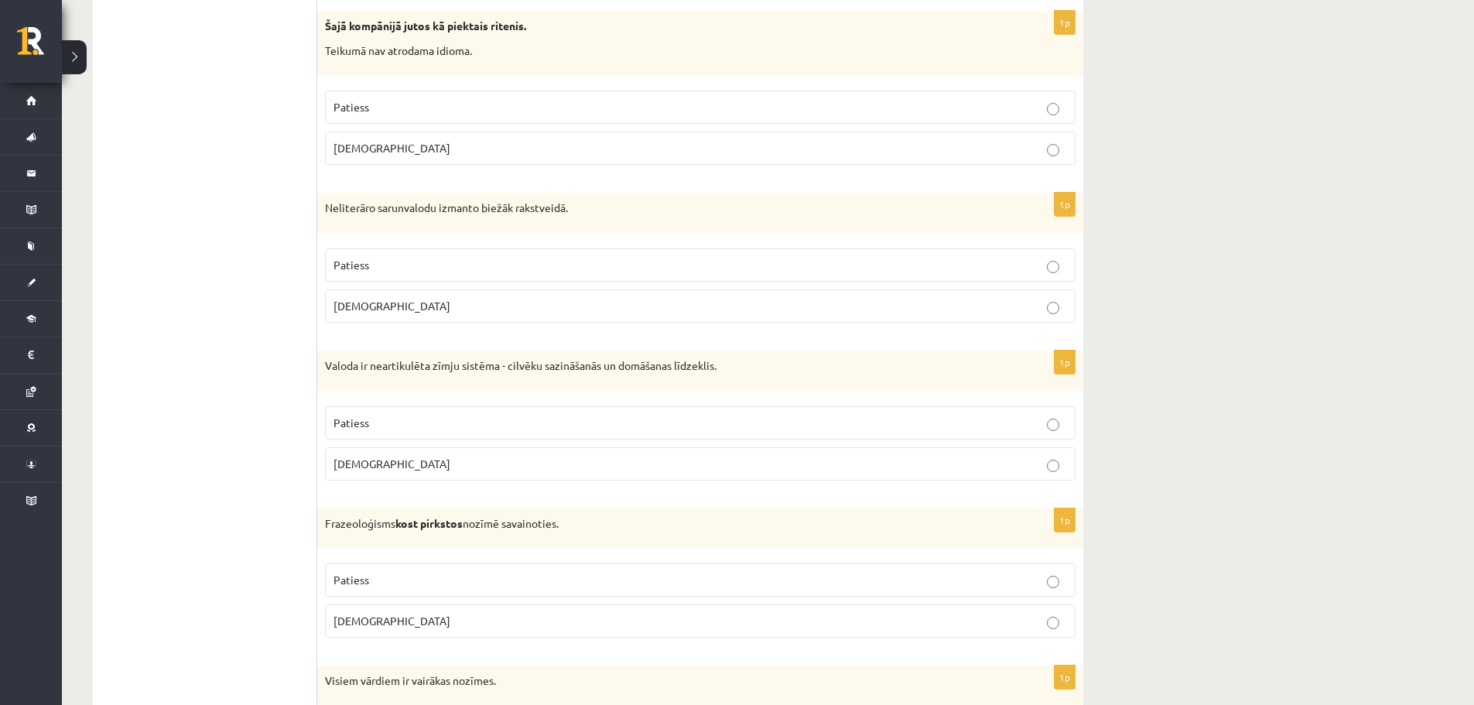
scroll to position [2708, 0]
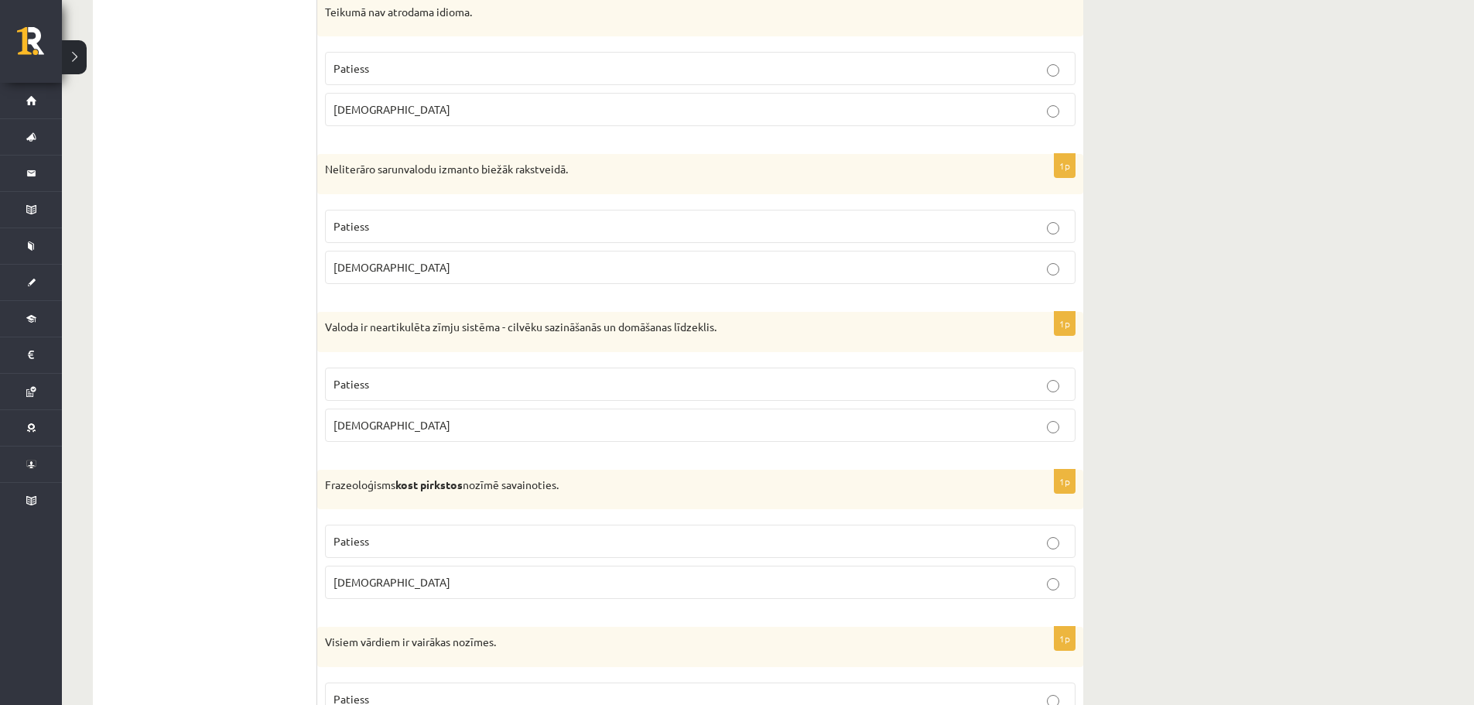
click at [1044, 583] on p "Aplams" at bounding box center [700, 582] width 734 height 16
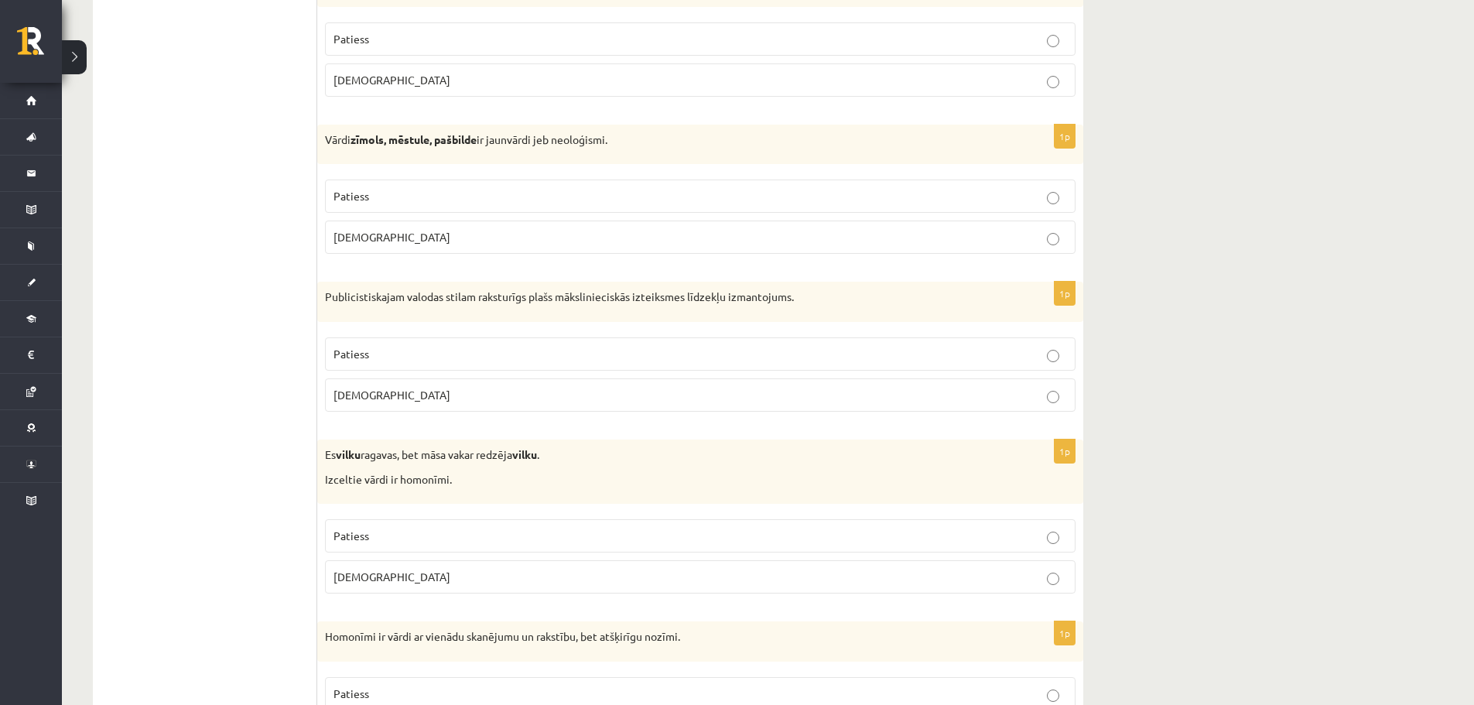
scroll to position [3404, 0]
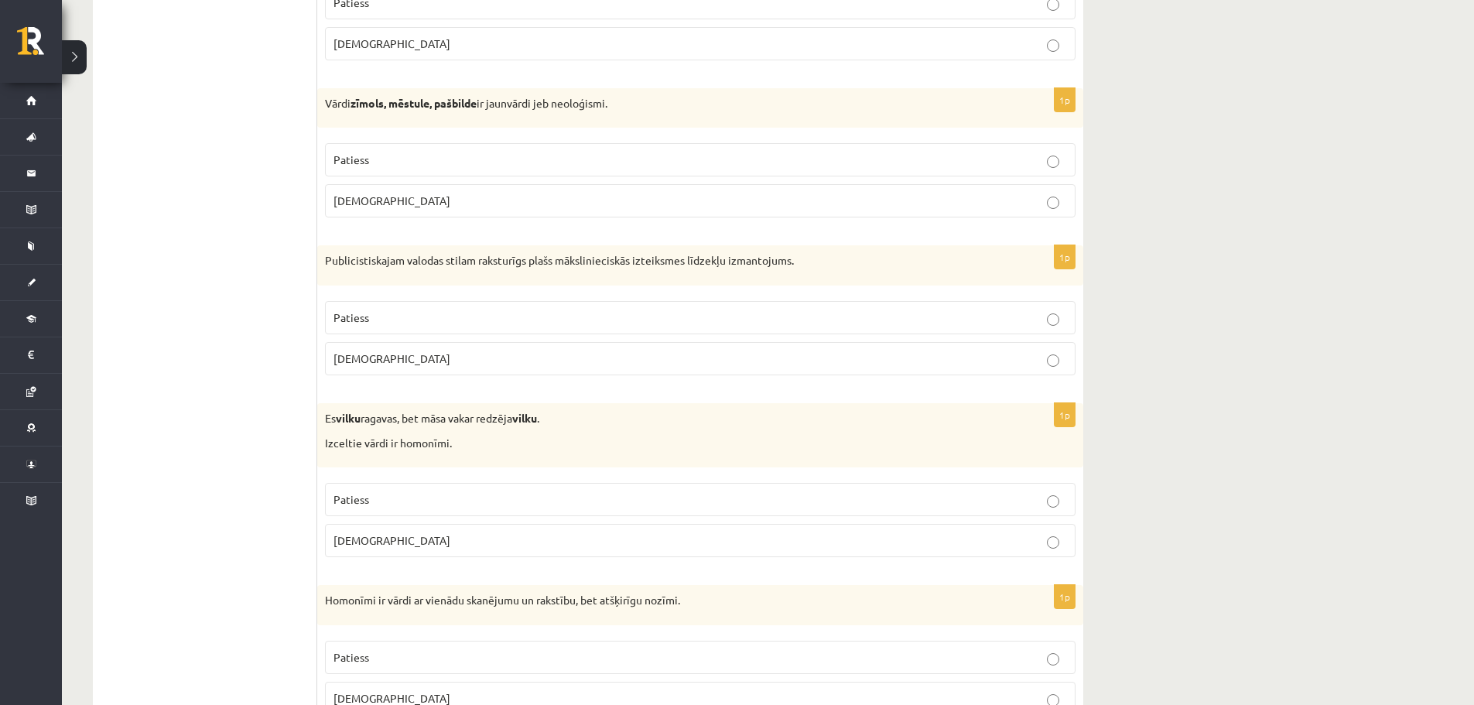
click at [1048, 509] on label "Patiess" at bounding box center [700, 499] width 751 height 33
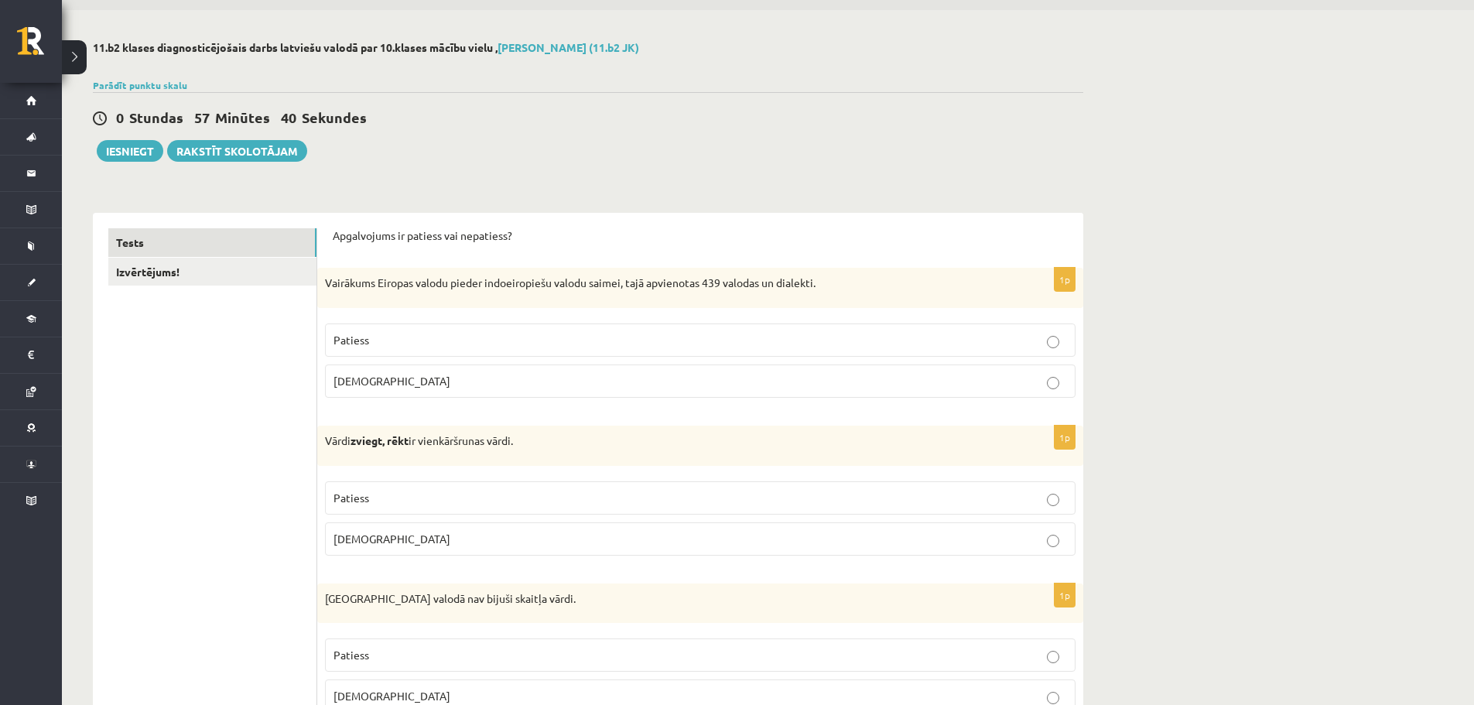
scroll to position [0, 0]
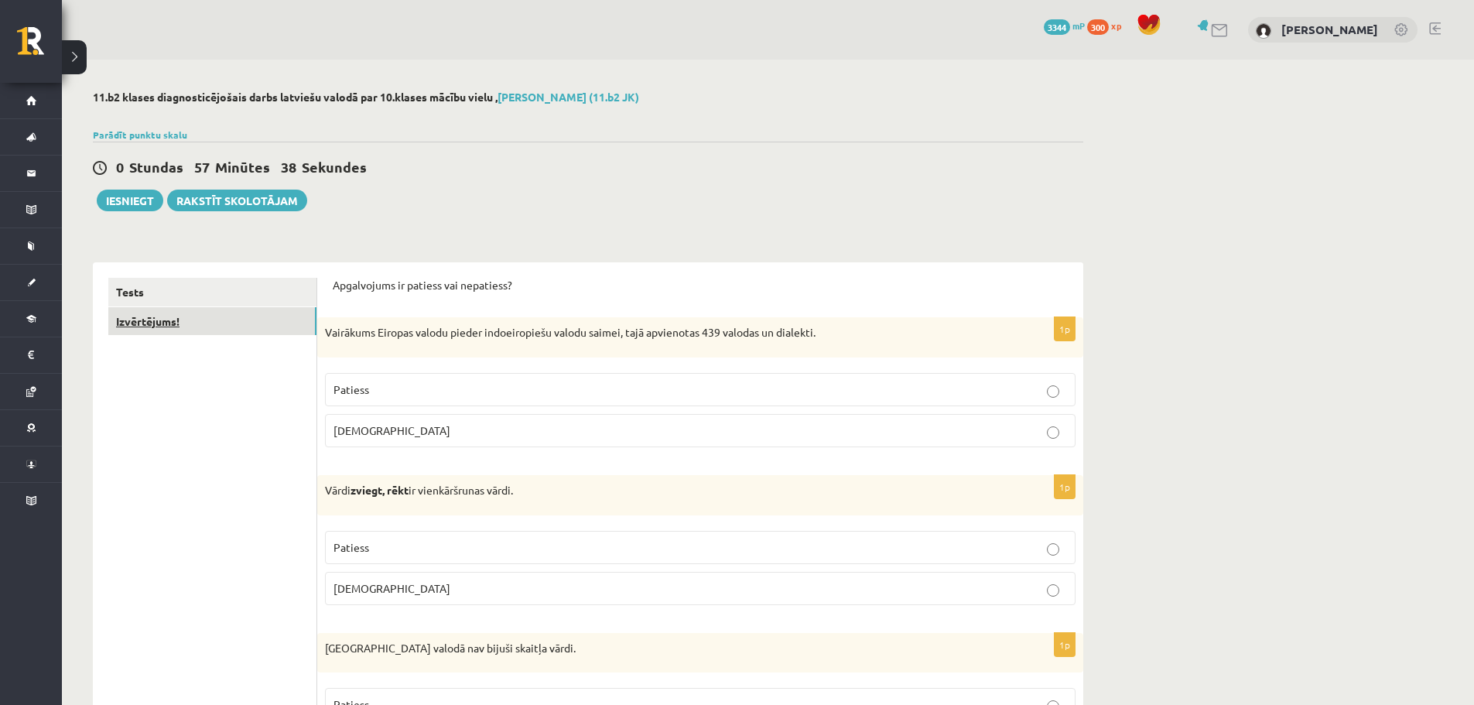
click at [223, 322] on link "Izvērtējums!" at bounding box center [212, 321] width 208 height 29
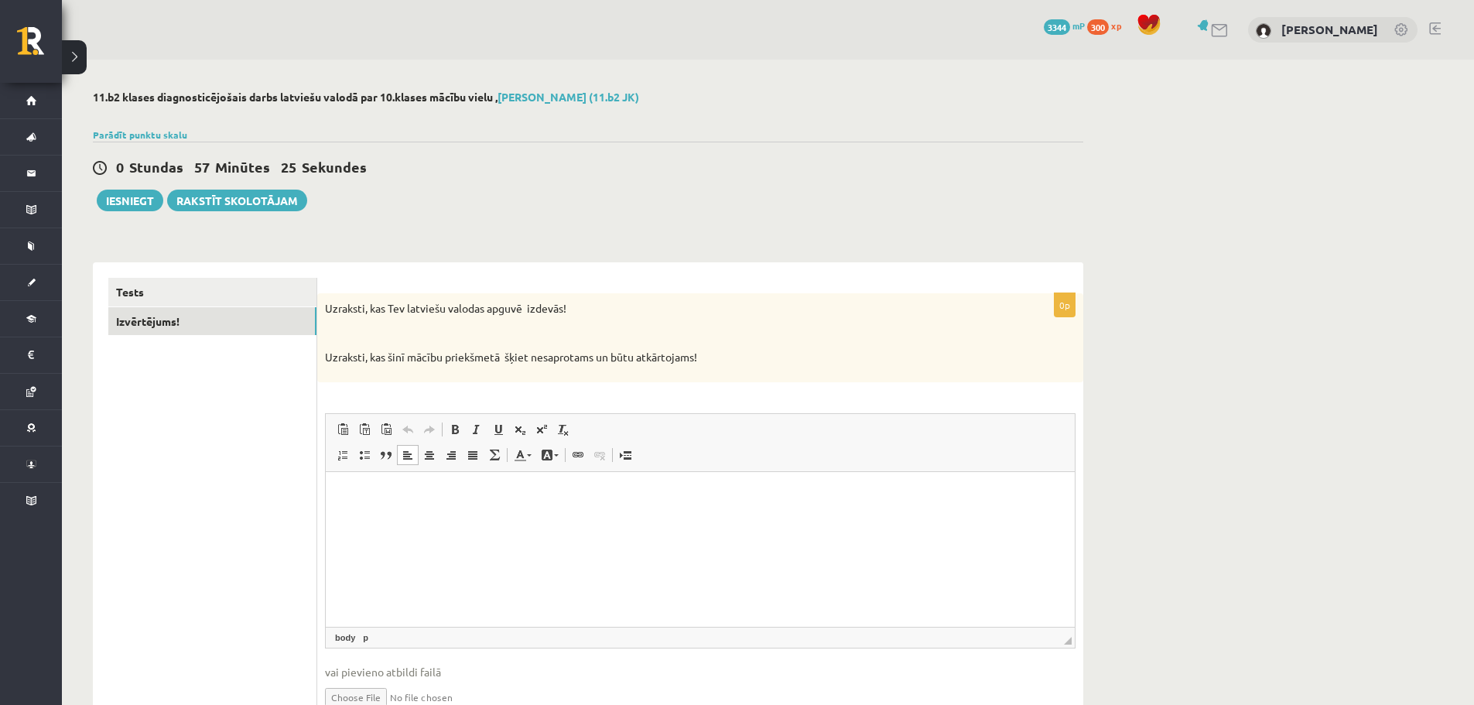
click at [474, 518] on html at bounding box center [700, 494] width 749 height 47
click at [231, 286] on link "Tests" at bounding box center [212, 292] width 208 height 29
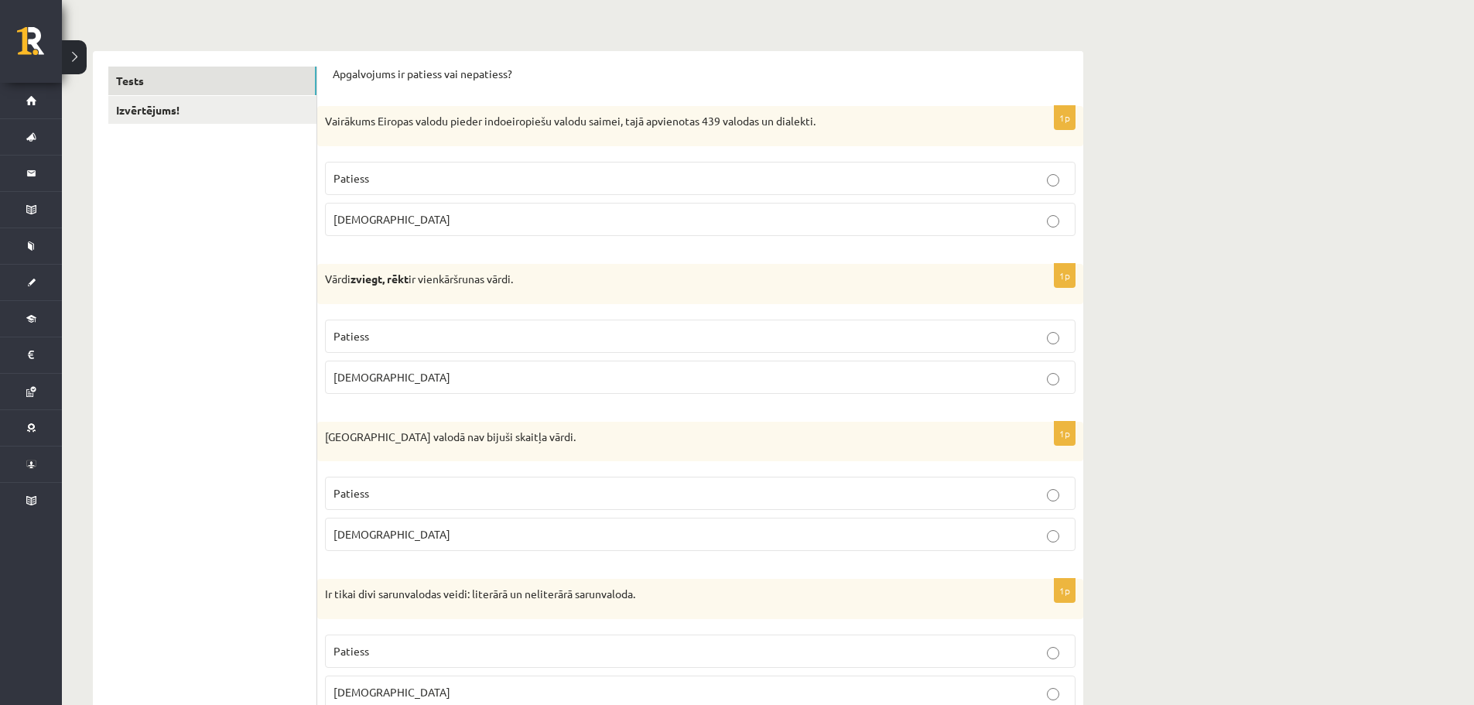
scroll to position [232, 0]
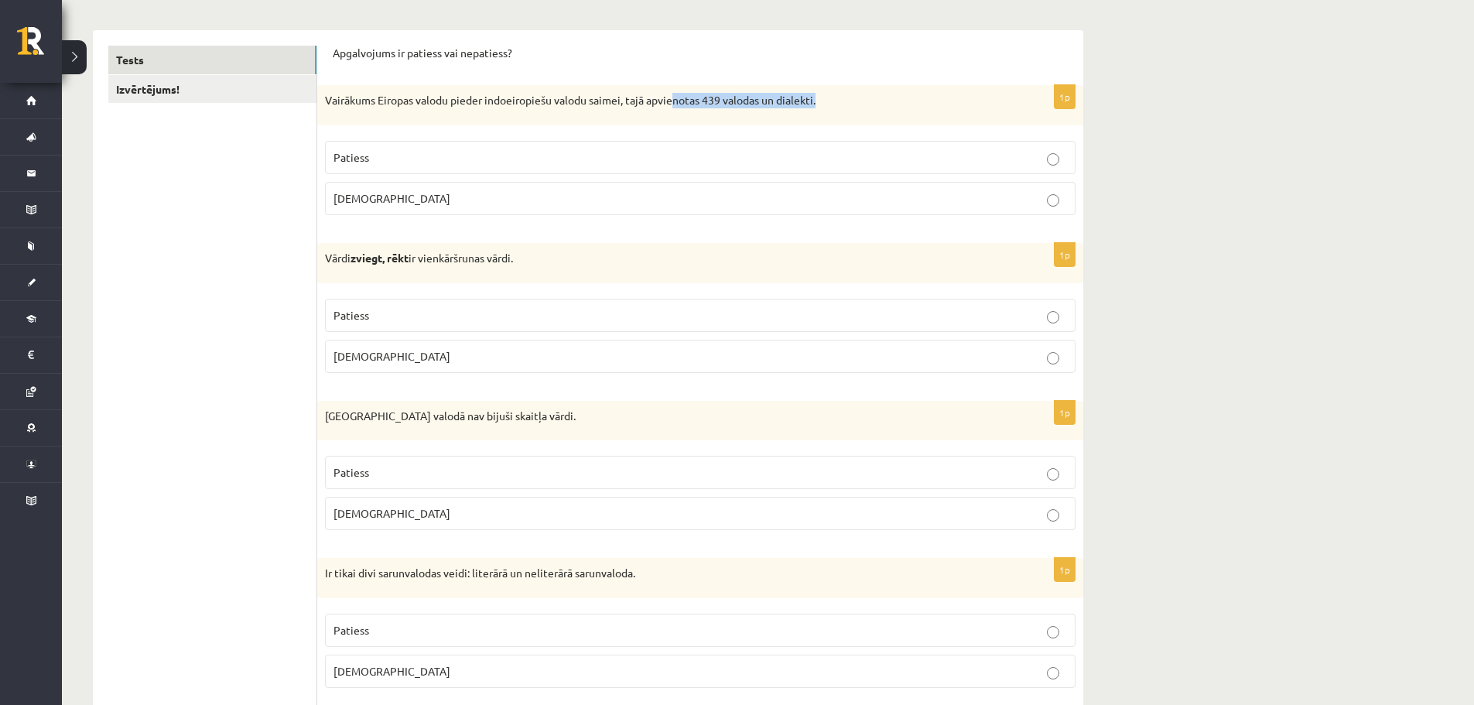
drag, startPoint x: 837, startPoint y: 104, endPoint x: 673, endPoint y: 105, distance: 164.0
click at [673, 105] on p "Vairākums Eiropas valodu pieder indoeiropiešu valodu saimei, tajā apvienotas 43…" at bounding box center [661, 100] width 673 height 15
click at [869, 100] on p "Vairākums Eiropas valodu pieder indoeiropiešu valodu saimei, tajā apvienotas 43…" at bounding box center [661, 100] width 673 height 15
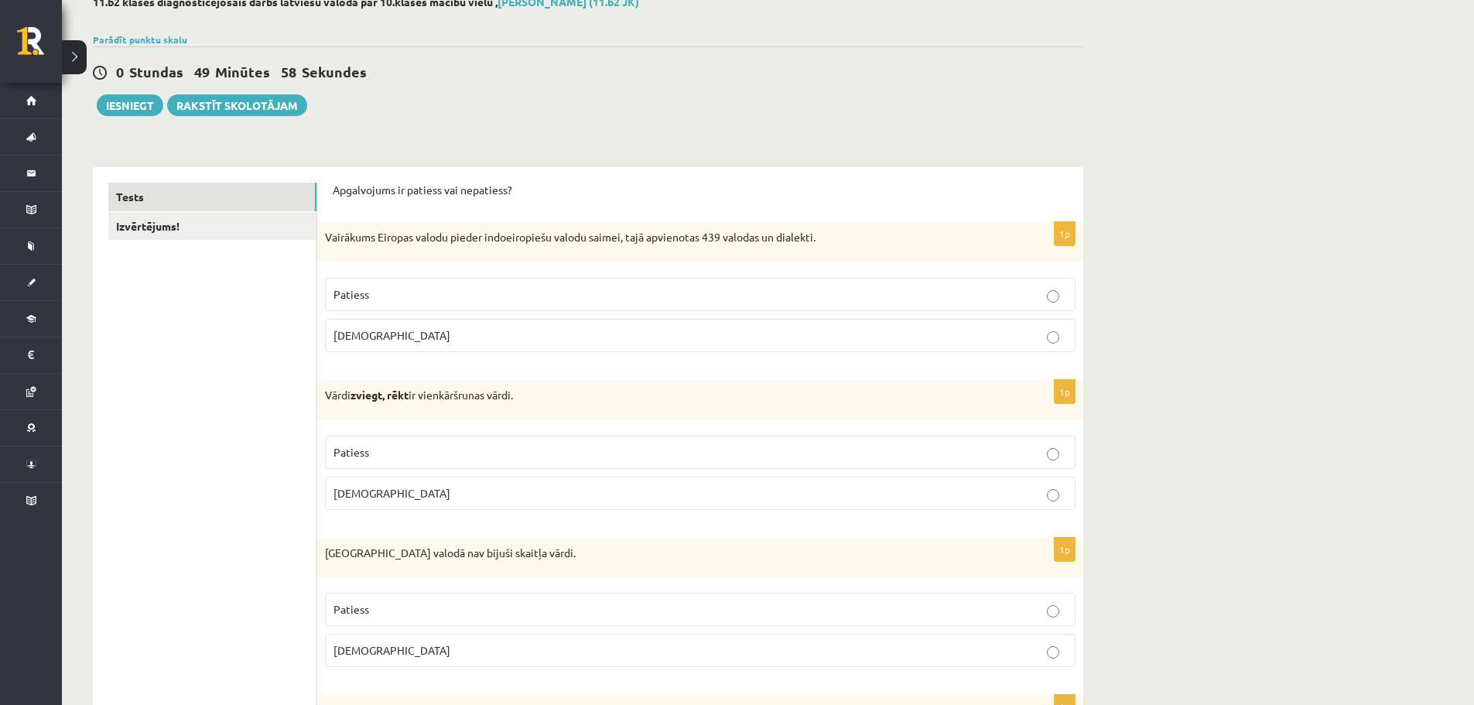
scroll to position [0, 0]
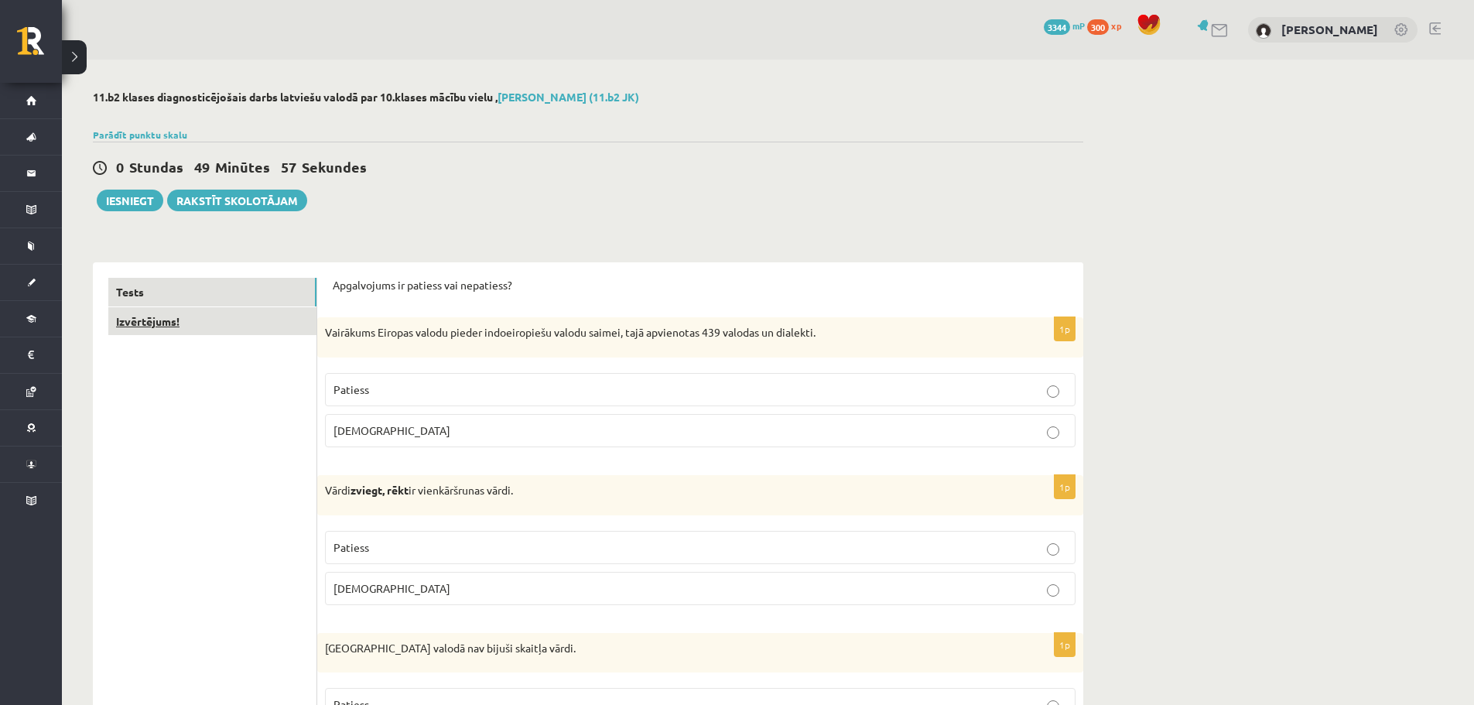
click at [197, 331] on link "Izvērtējums!" at bounding box center [212, 321] width 208 height 29
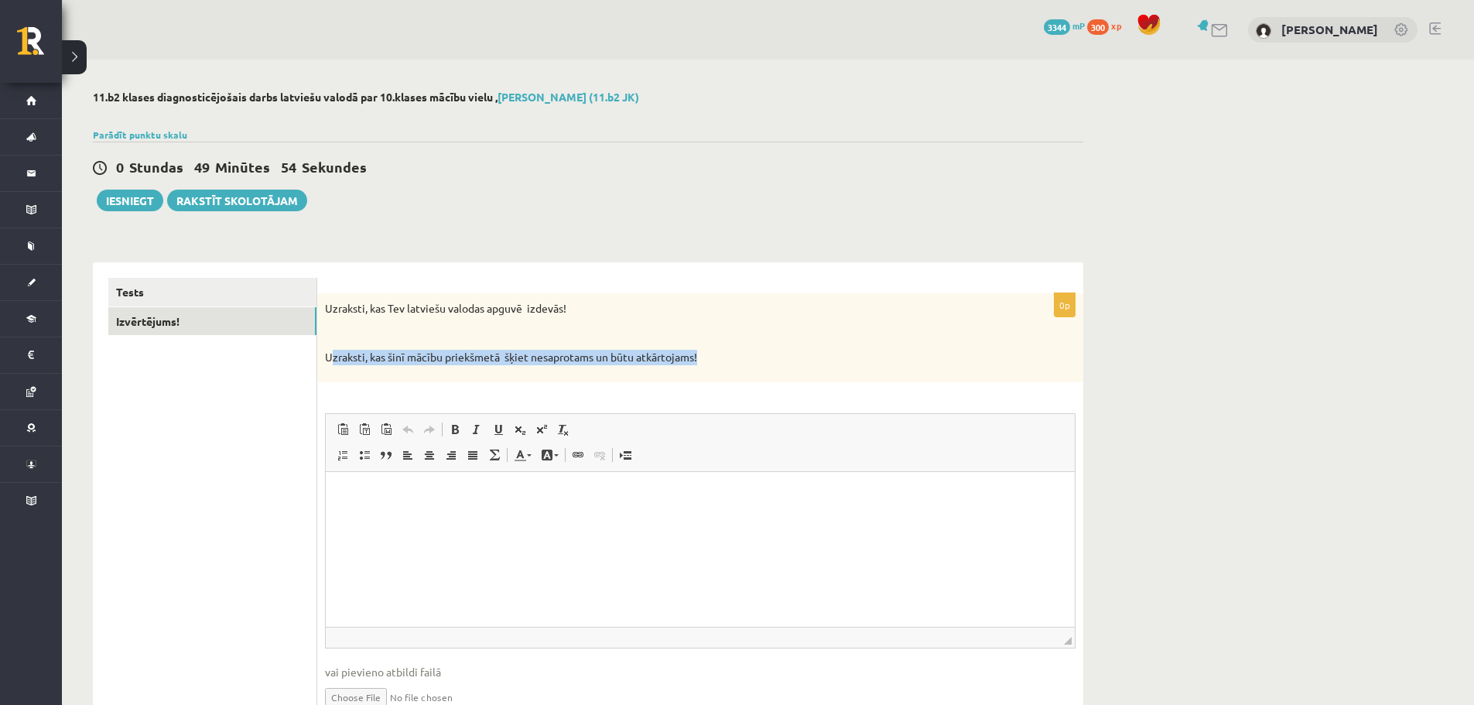
drag, startPoint x: 333, startPoint y: 353, endPoint x: 734, endPoint y: 368, distance: 401.8
click at [734, 368] on div "Uzraksti, kas Tev latviešu valodas apguvē izdevās! Uzraksti, kas šinī mācību pr…" at bounding box center [700, 337] width 766 height 89
click at [734, 367] on div "Uzraksti, kas Tev latviešu valodas apguvē izdevās! Uzraksti, kas šinī mācību pr…" at bounding box center [700, 337] width 766 height 89
click at [734, 366] on div "Uzraksti, kas Tev latviešu valodas apguvē izdevās! Uzraksti, kas šinī mācību pr…" at bounding box center [700, 337] width 766 height 89
click at [643, 518] on html at bounding box center [700, 494] width 749 height 47
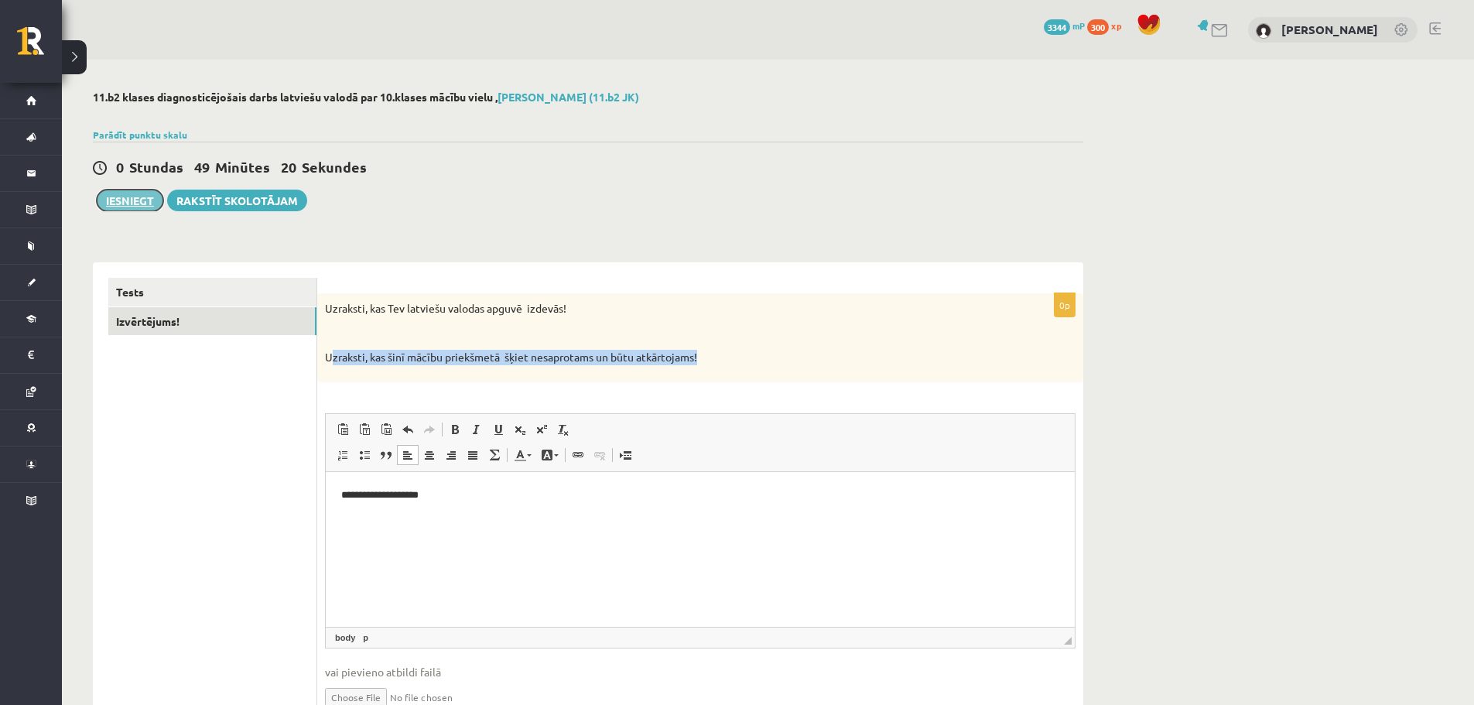
click at [124, 200] on button "Iesniegt" at bounding box center [130, 201] width 67 height 22
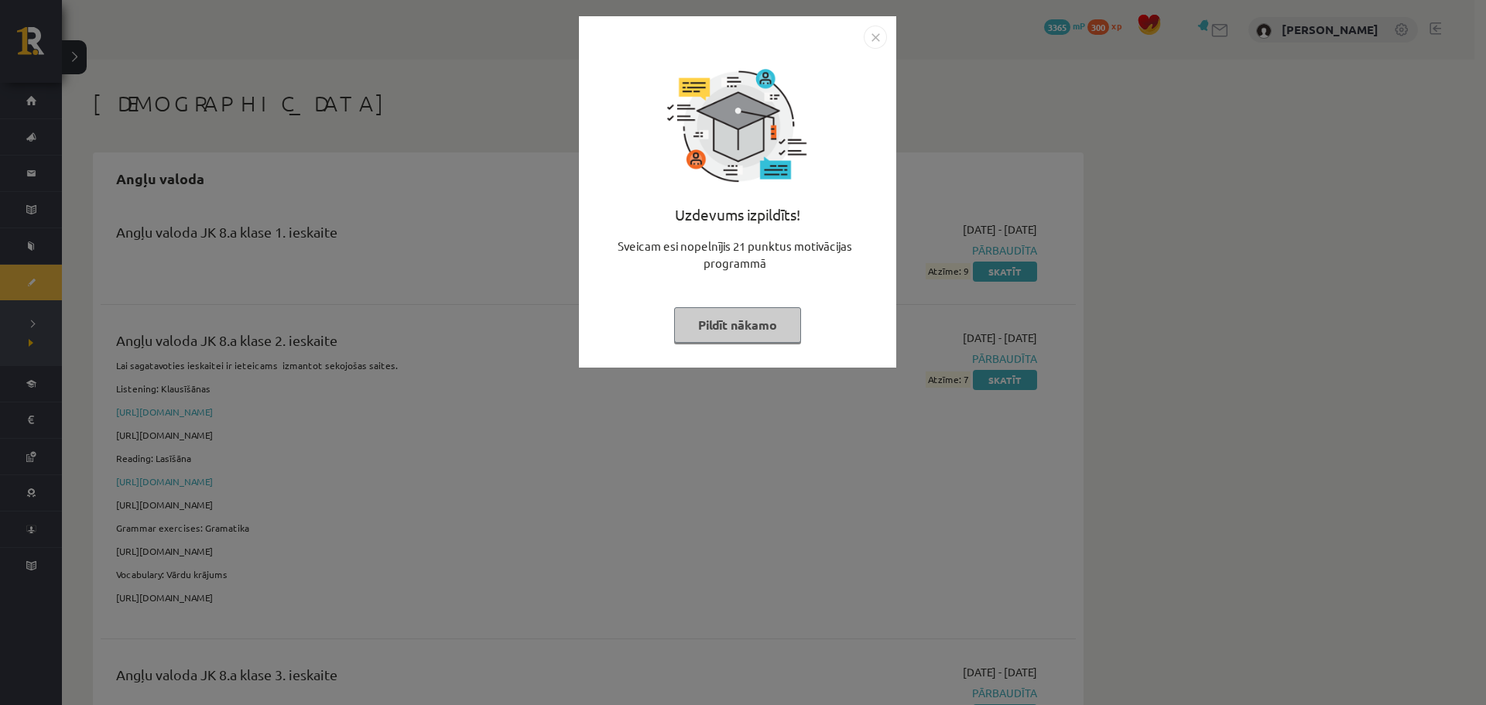
click at [754, 319] on button "Pildīt nākamo" at bounding box center [737, 325] width 127 height 36
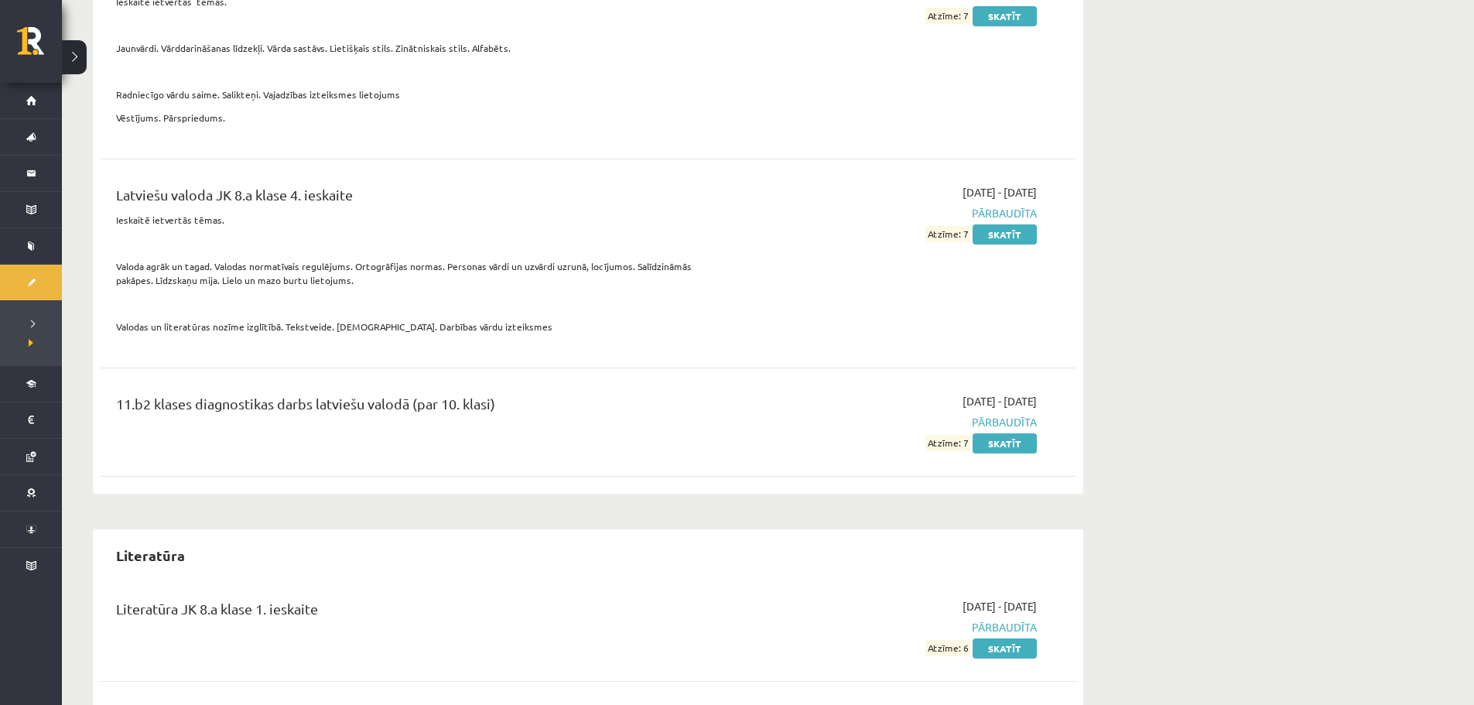
scroll to position [3714, 0]
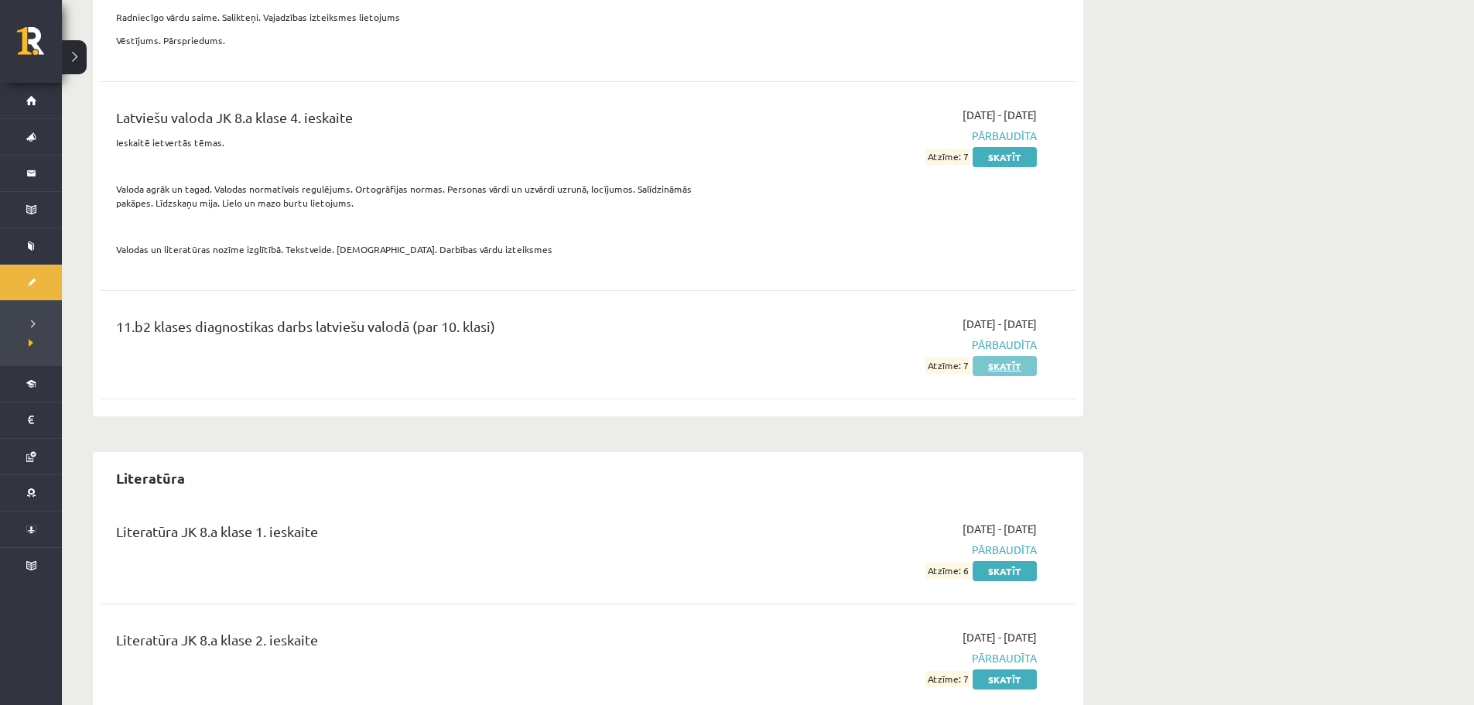
click at [994, 356] on link "Skatīt" at bounding box center [1005, 366] width 64 height 20
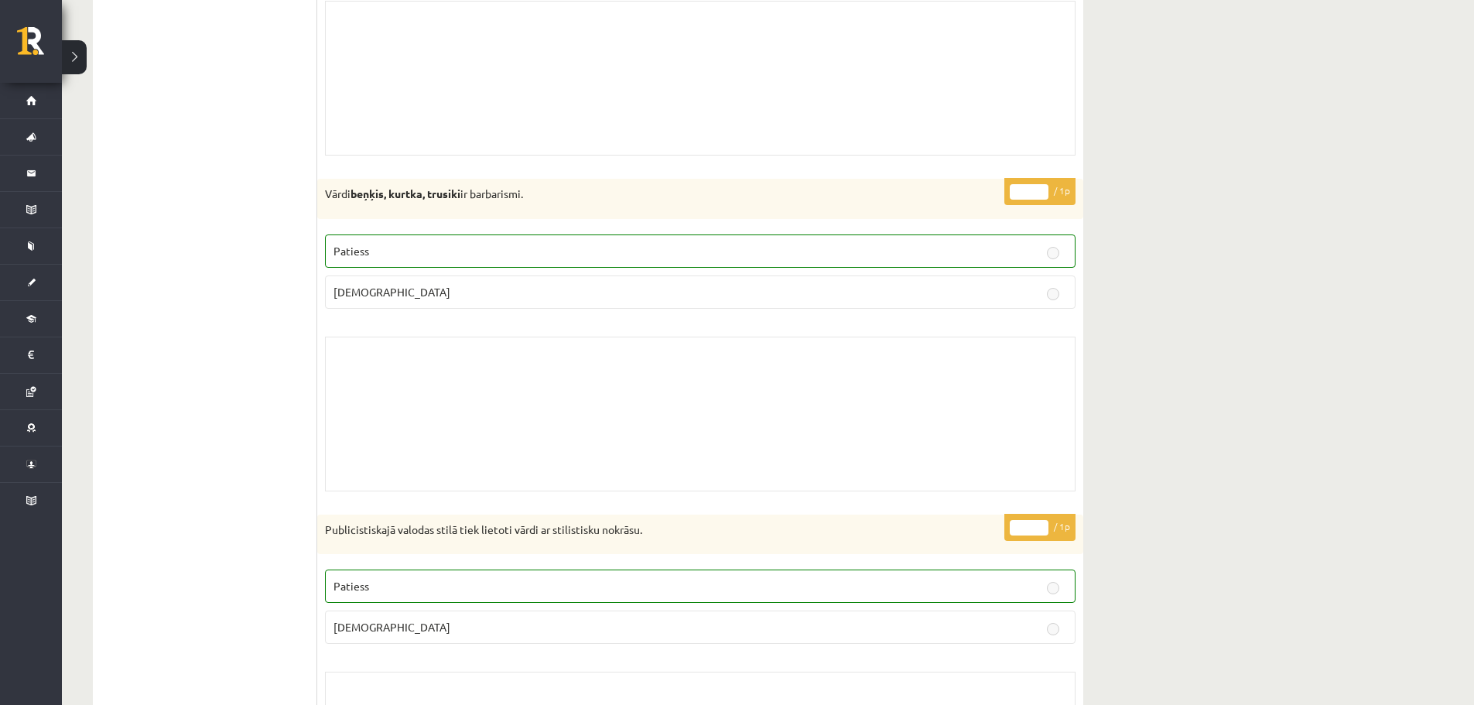
scroll to position [3924, 0]
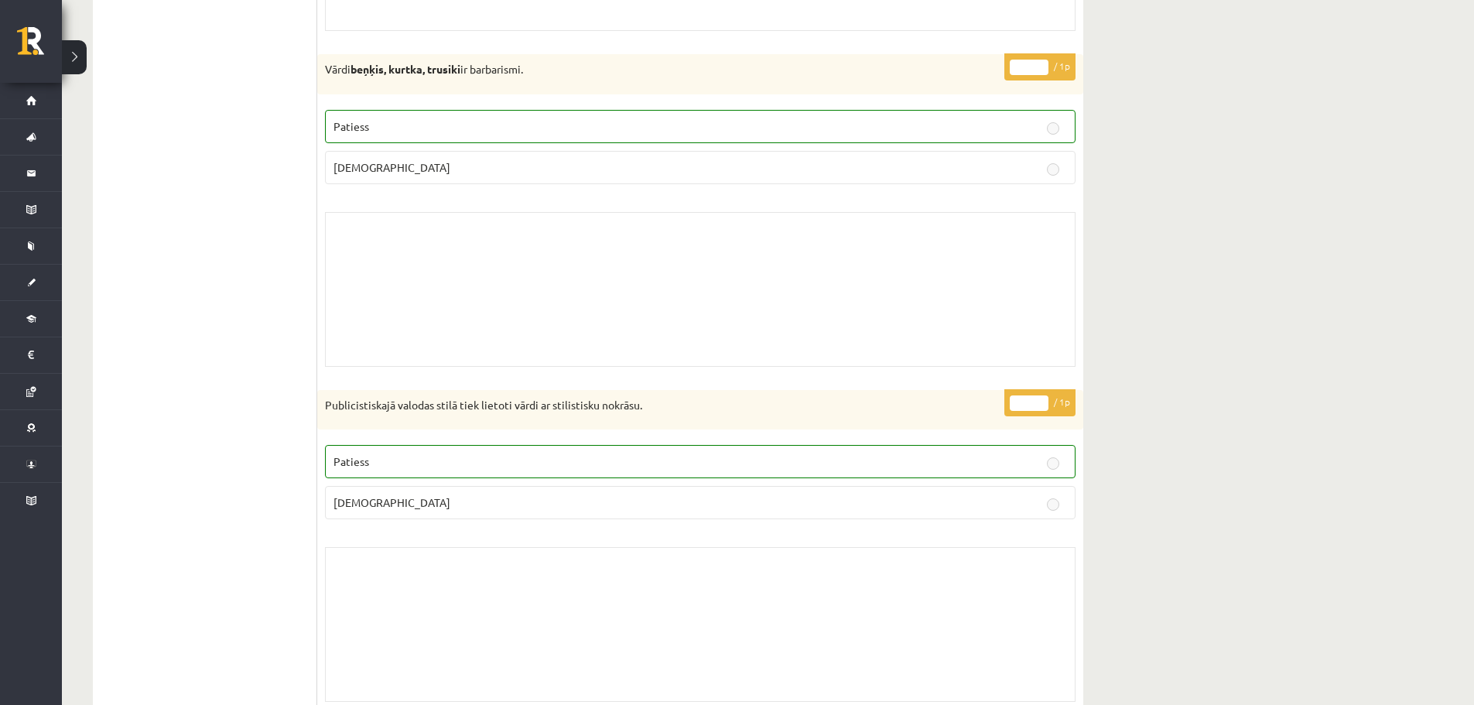
drag, startPoint x: 549, startPoint y: 74, endPoint x: 340, endPoint y: 108, distance: 211.0
click at [340, 108] on div "* / 1p [GEOGRAPHIC_DATA] beņķis, kurtka, trusiki ir barbarismi. Patiess [DEMOGR…" at bounding box center [700, 214] width 766 height 320
click at [332, 91] on div "Vārdi beņķis, kurtka, trusiki ir barbarismi." at bounding box center [700, 74] width 766 height 40
click at [533, 54] on div "Vārdi beņķis, kurtka, trusiki ir barbarismi." at bounding box center [700, 74] width 766 height 40
click at [534, 54] on div "Vārdi beņķis, kurtka, trusiki ir barbarismi." at bounding box center [700, 74] width 766 height 40
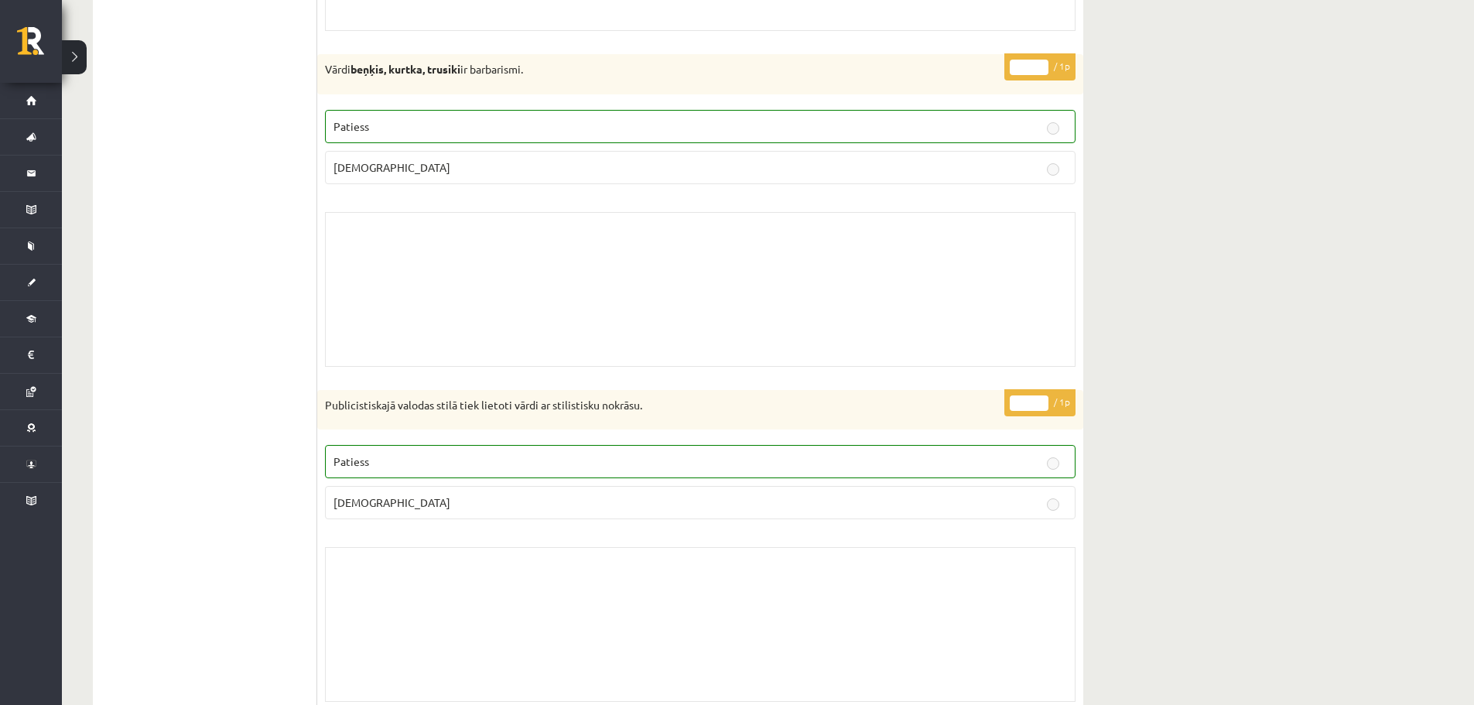
click at [535, 54] on div "Vārdi beņķis, kurtka, trusiki ir barbarismi." at bounding box center [700, 74] width 766 height 40
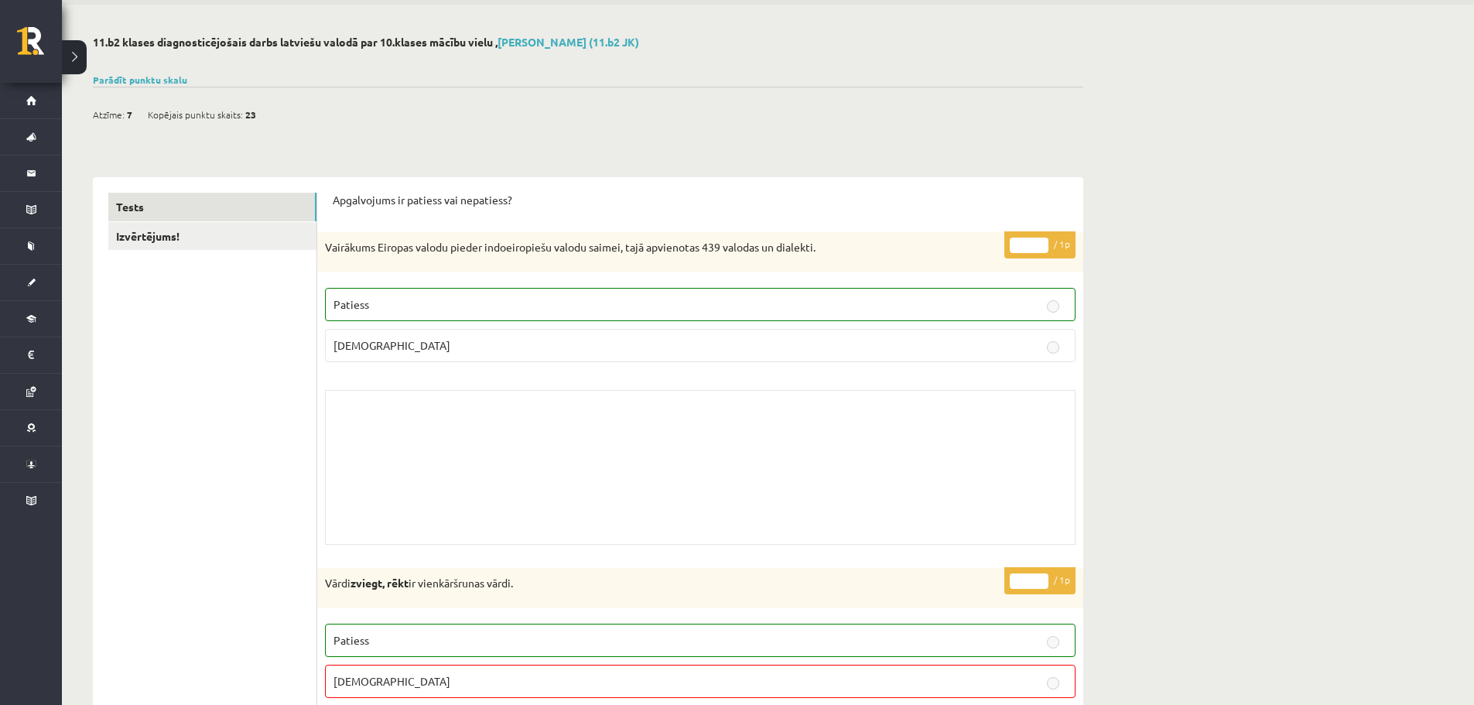
scroll to position [0, 0]
